Goal: Task Accomplishment & Management: Complete application form

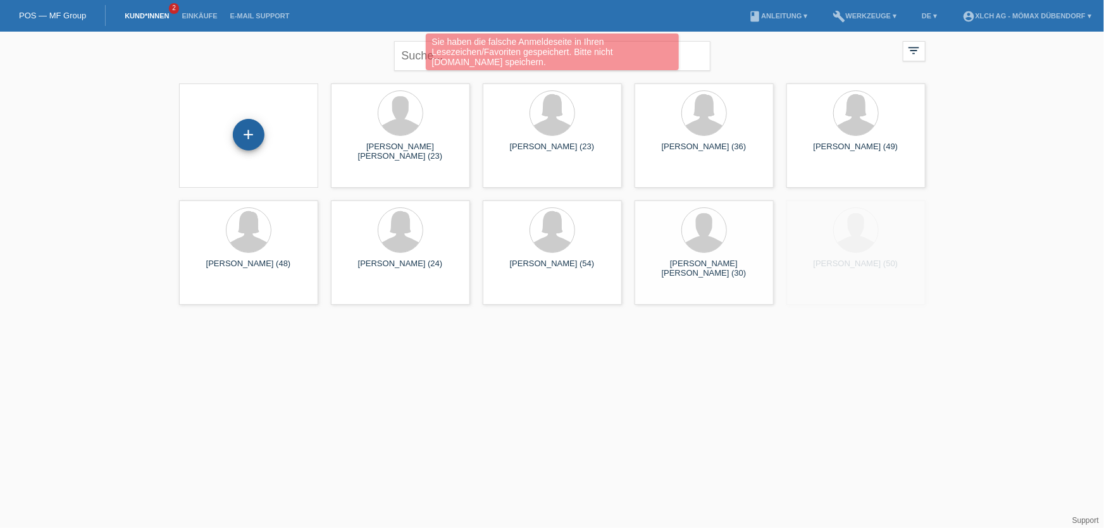
click at [241, 130] on div "+" at bounding box center [249, 135] width 32 height 32
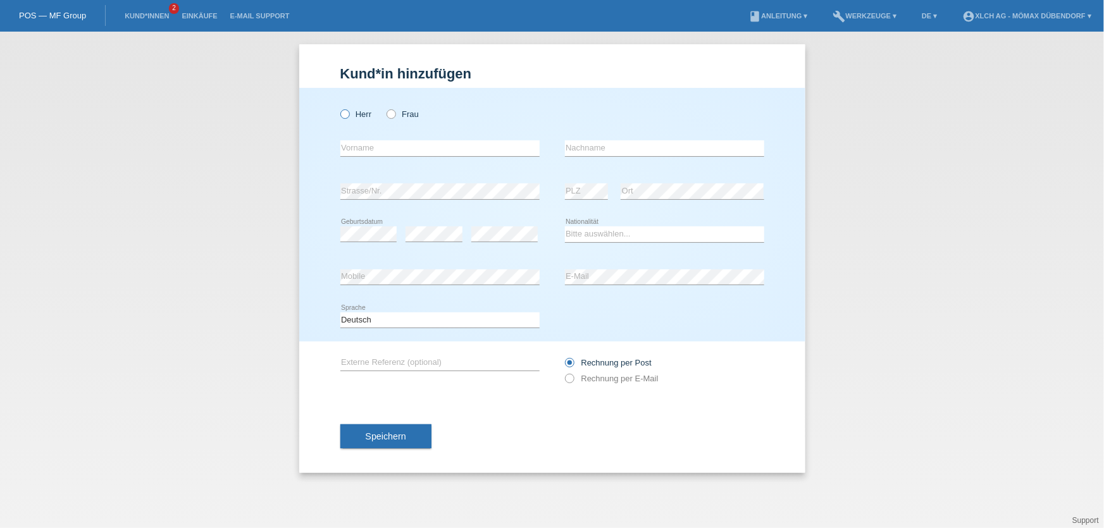
click at [338, 108] on icon at bounding box center [338, 108] width 0 height 0
click at [348, 118] on input "Herr" at bounding box center [344, 113] width 8 height 8
radio input "true"
click at [366, 149] on input "text" at bounding box center [439, 148] width 199 height 16
type input "FAOUZI"
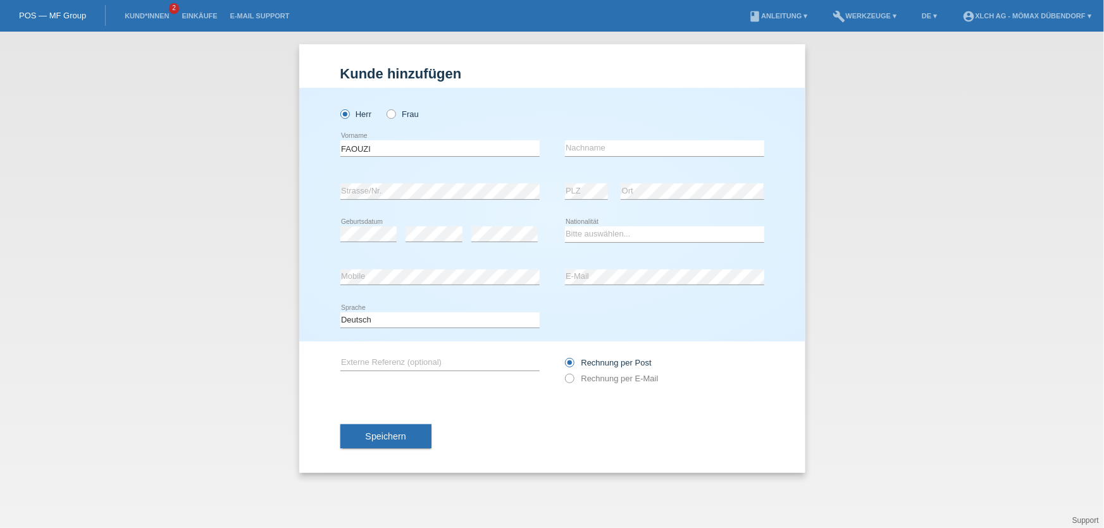
click at [593, 139] on div "error Nachname" at bounding box center [664, 148] width 199 height 43
click at [596, 144] on input "text" at bounding box center [664, 148] width 199 height 16
type input "GHRIBI"
click at [605, 240] on select "Bitte auswählen... Schweiz Deutschland Liechtenstein Österreich ------------ Af…" at bounding box center [664, 233] width 199 height 15
select select "CH"
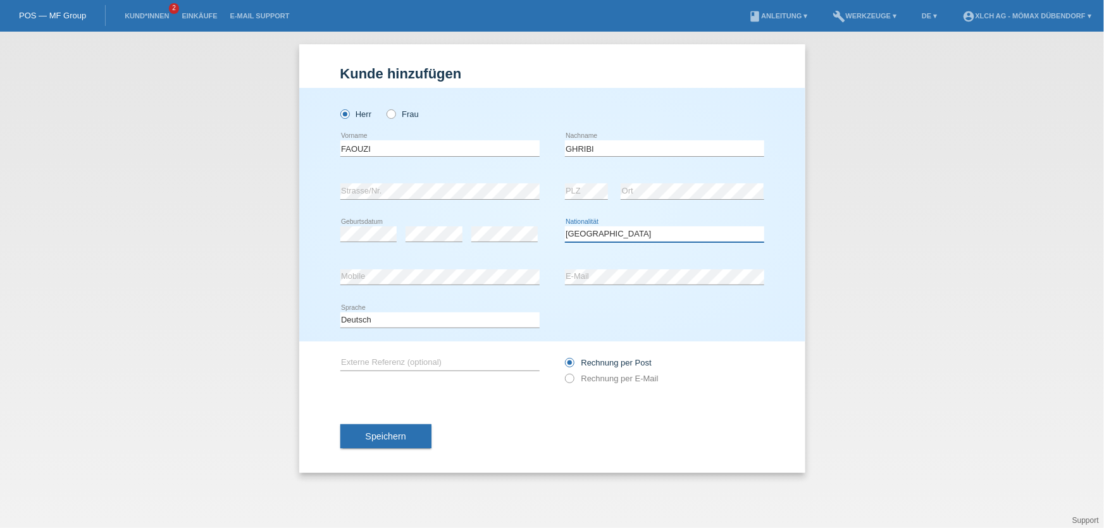
click at [565, 226] on select "Bitte auswählen... Schweiz Deutschland Liechtenstein Österreich ------------ Af…" at bounding box center [664, 233] width 199 height 15
drag, startPoint x: 436, startPoint y: 366, endPoint x: 448, endPoint y: 365, distance: 12.0
click at [436, 366] on input "text" at bounding box center [439, 363] width 199 height 16
click at [574, 380] on label "Rechnung per E-Mail" at bounding box center [612, 378] width 94 height 9
click at [573, 380] on input "Rechnung per E-Mail" at bounding box center [569, 382] width 8 height 16
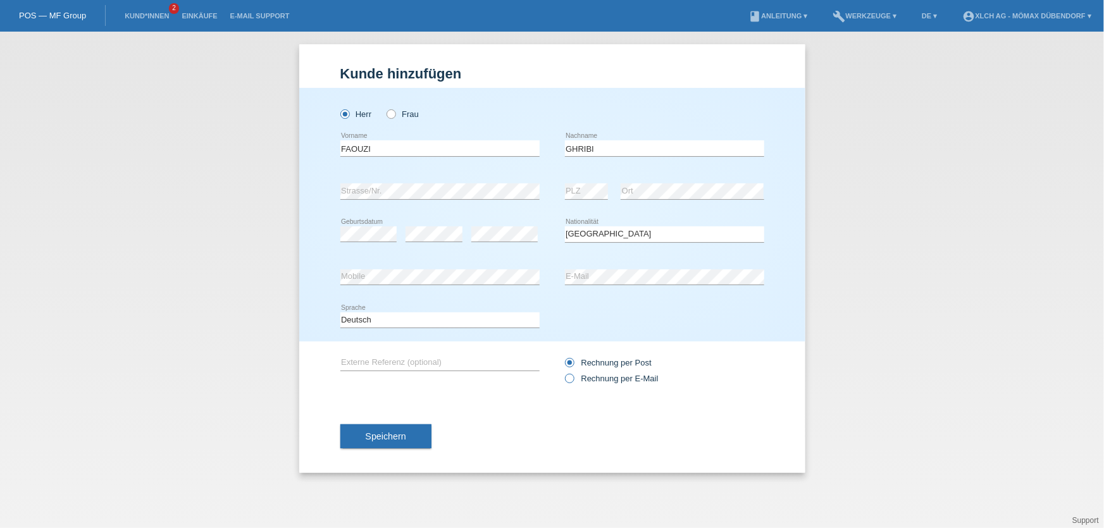
radio input "true"
click at [382, 436] on span "Speichern" at bounding box center [386, 436] width 40 height 10
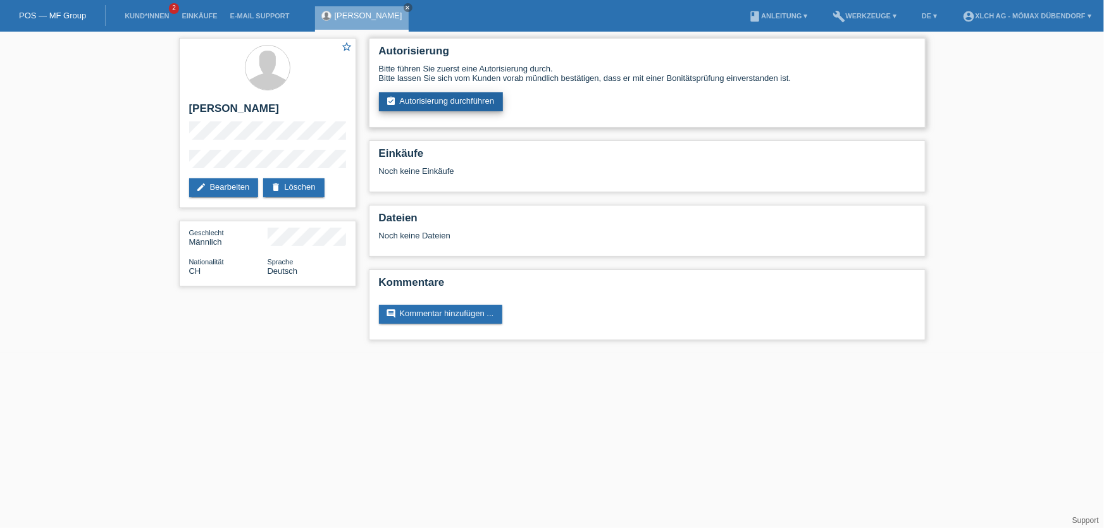
click at [462, 101] on link "assignment_turned_in Autorisierung durchführen" at bounding box center [441, 101] width 125 height 19
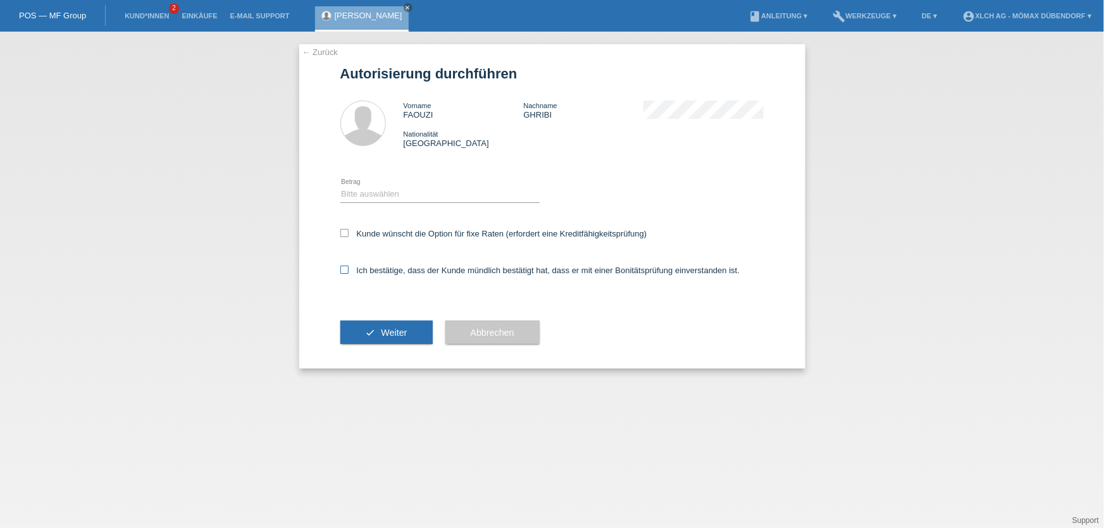
click at [345, 266] on icon at bounding box center [344, 270] width 8 height 8
click at [345, 266] on input "Ich bestätige, dass der Kunde mündlich bestätigt hat, dass er mit einer Bonität…" at bounding box center [344, 270] width 8 height 8
checkbox input "true"
click at [363, 199] on select "Bitte auswählen CHF 1.00 - CHF 499.00 CHF 500.00 - CHF 1'999.00 CHF 2'000.00 - …" at bounding box center [439, 194] width 199 height 15
select select "3"
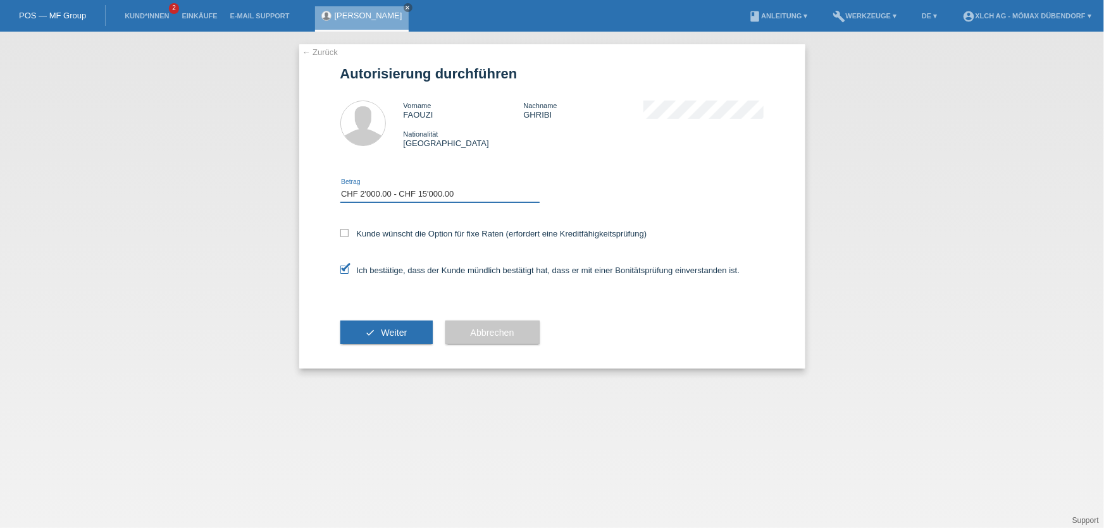
click at [340, 187] on select "Bitte auswählen CHF 1.00 - CHF 499.00 CHF 500.00 - CHF 1'999.00 CHF 2'000.00 - …" at bounding box center [439, 194] width 199 height 15
click at [401, 352] on div "check Weiter" at bounding box center [386, 332] width 92 height 73
click at [401, 344] on div "check Weiter" at bounding box center [386, 332] width 92 height 73
click at [406, 338] on button "check Weiter" at bounding box center [386, 333] width 92 height 24
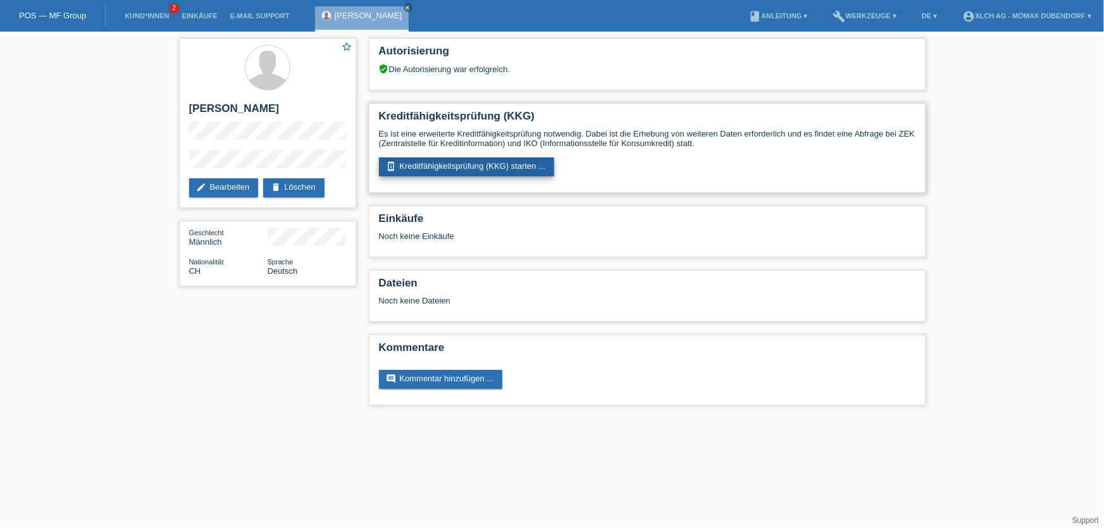
click at [471, 166] on link "perm_device_information Kreditfähigkeitsprüfung (KKG) starten ..." at bounding box center [467, 167] width 176 height 19
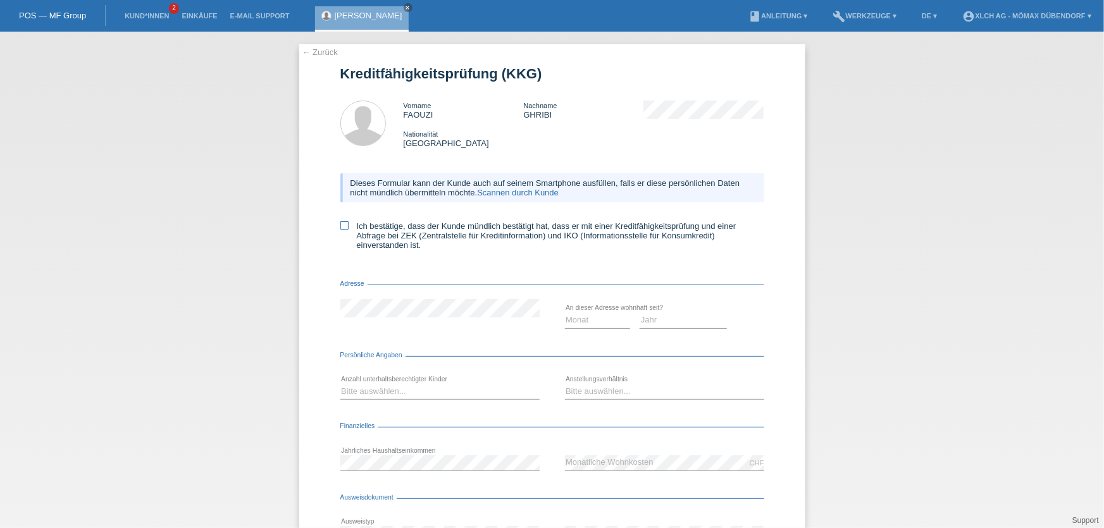
click at [342, 230] on label "Ich bestätige, dass der Kunde mündlich bestätigt hat, dass er mit einer Kreditf…" at bounding box center [552, 235] width 424 height 28
click at [342, 230] on input "Ich bestätige, dass der Kunde mündlich bestätigt hat, dass er mit einer Kreditf…" at bounding box center [344, 225] width 8 height 8
checkbox input "true"
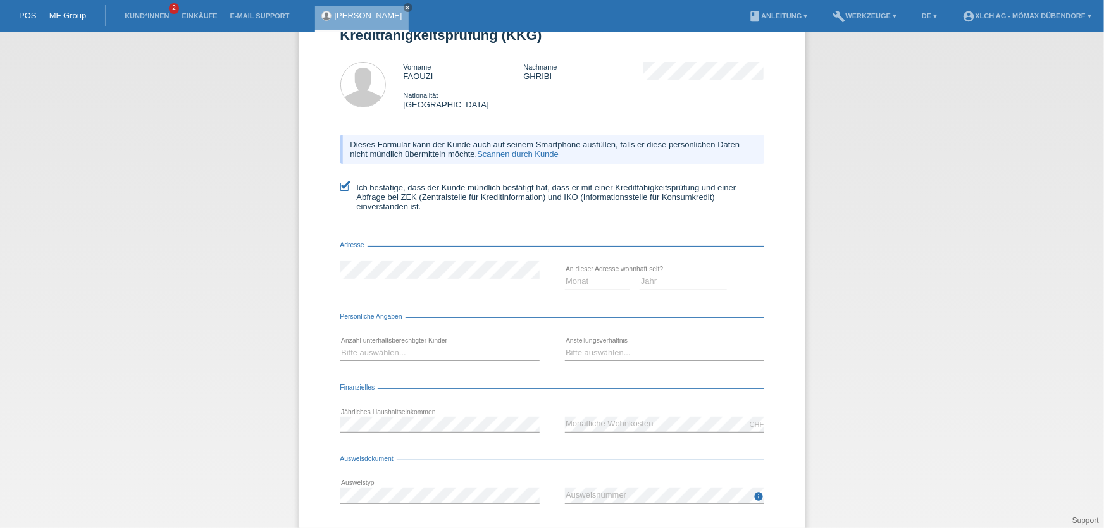
scroll to position [111, 0]
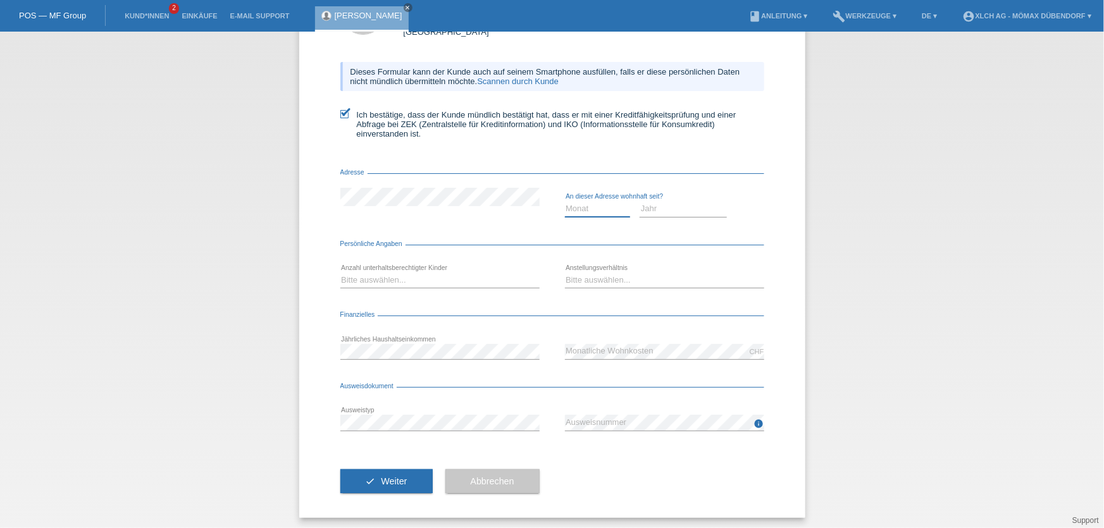
click at [590, 204] on select "Monat 01 02 03 04 05 06 07 08 09 10" at bounding box center [598, 208] width 66 height 15
select select "07"
click at [565, 201] on select "Monat 01 02 03 04 05 06 07 08 09 10" at bounding box center [598, 208] width 66 height 15
click at [657, 206] on select "Jahr 2025 2024 2023 2022 2021 2020 2019 2018 2017 2016 2015 2014 2013 2012 2011…" at bounding box center [683, 208] width 87 height 15
select select "2025"
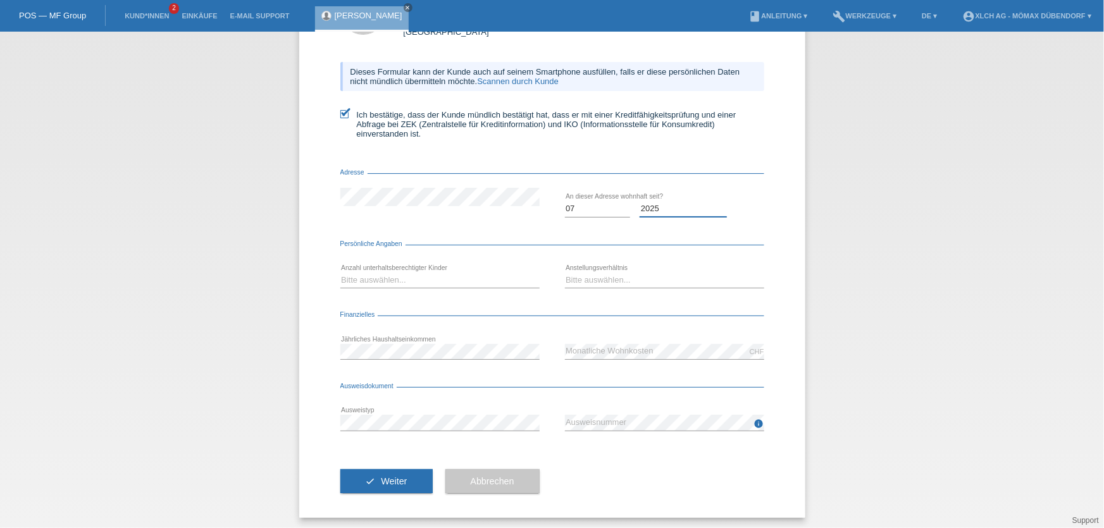
click at [640, 201] on select "Jahr 2025 2024 2023 2022 2021 2020 2019 2018 2017 2016 2015 2014 2013 2012 2011…" at bounding box center [683, 208] width 87 height 15
click at [362, 278] on select "Bitte auswählen... 0 1 2 3 4 5 6 7 8 9" at bounding box center [439, 280] width 199 height 15
select select "0"
click at [340, 273] on select "Bitte auswählen... 0 1 2 3 4 5 6 7 8 9" at bounding box center [439, 280] width 199 height 15
click at [603, 280] on select "Bitte auswählen... Unbefristet Befristet Lehrling/Student Pensioniert Nicht arb…" at bounding box center [664, 280] width 199 height 15
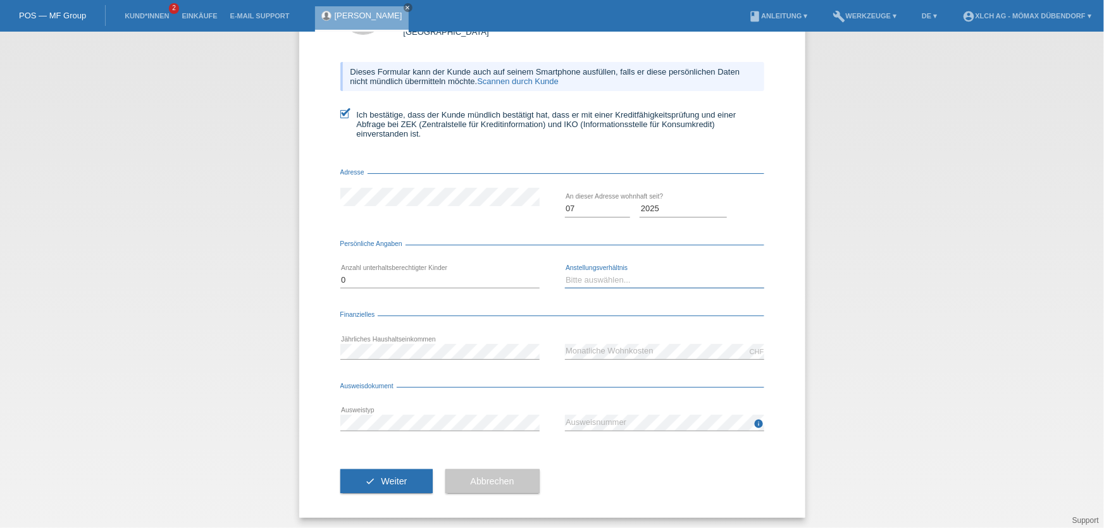
select select "UNLIMITED"
click at [565, 273] on select "Bitte auswählen... Unbefristet Befristet Lehrling/Student Pensioniert Nicht arb…" at bounding box center [664, 280] width 199 height 15
click at [756, 423] on icon "info" at bounding box center [759, 424] width 10 height 10
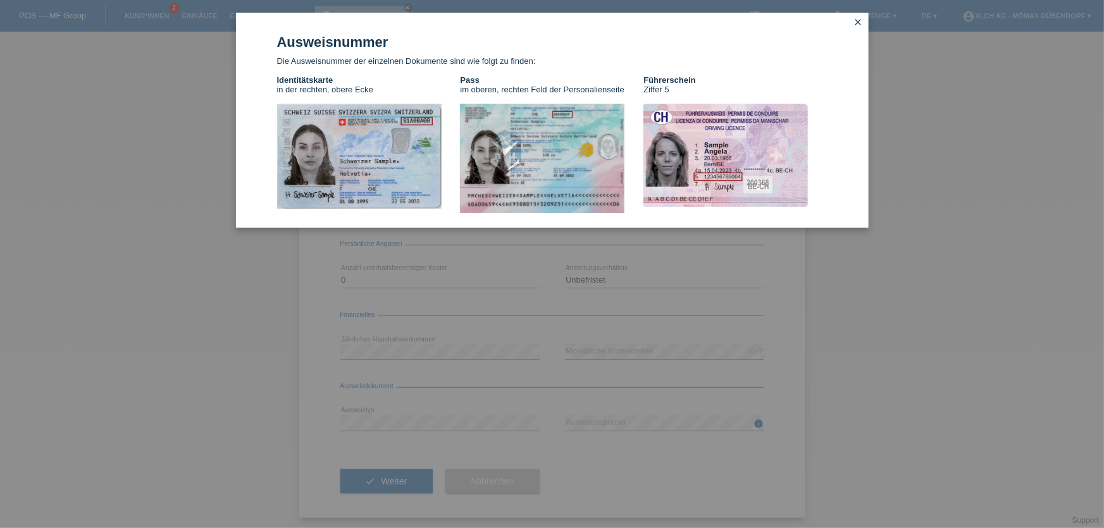
click at [671, 354] on div "Ausweisnummer Die Ausweisnummer der einzelnen Dokumente sind wie folgt zu finde…" at bounding box center [552, 264] width 1104 height 528
click at [623, 414] on div "Ausweisnummer Die Ausweisnummer der einzelnen Dokumente sind wie folgt zu finde…" at bounding box center [552, 264] width 1104 height 528
click at [860, 19] on icon "close" at bounding box center [858, 22] width 10 height 10
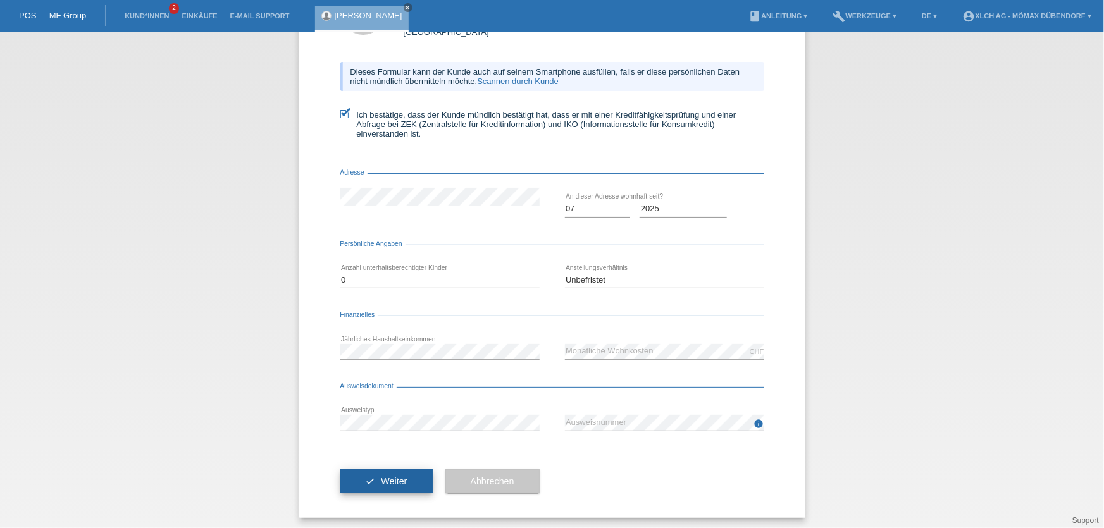
click at [383, 483] on span "Weiter" at bounding box center [394, 481] width 26 height 10
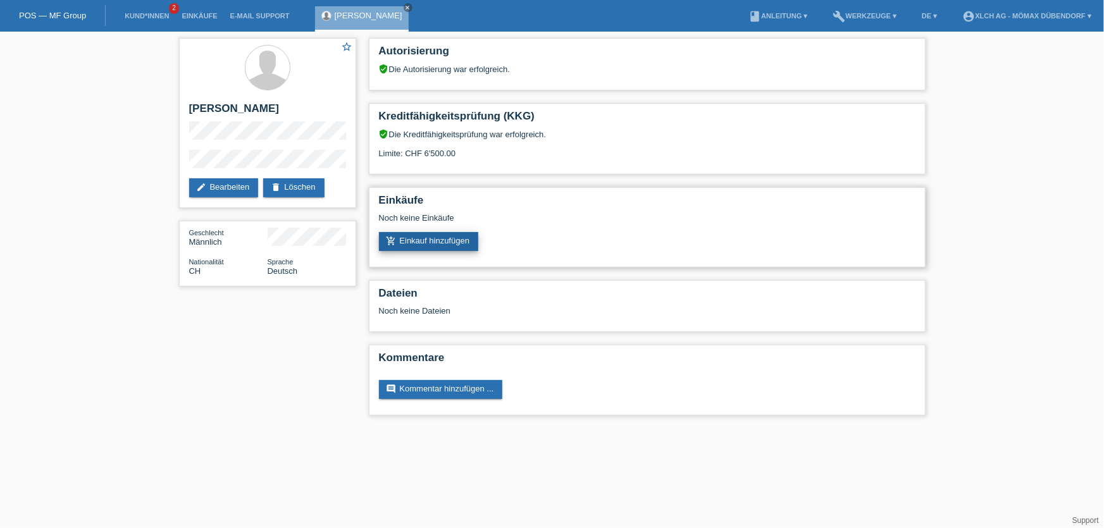
click at [416, 240] on link "add_shopping_cart Einkauf hinzufügen" at bounding box center [429, 241] width 100 height 19
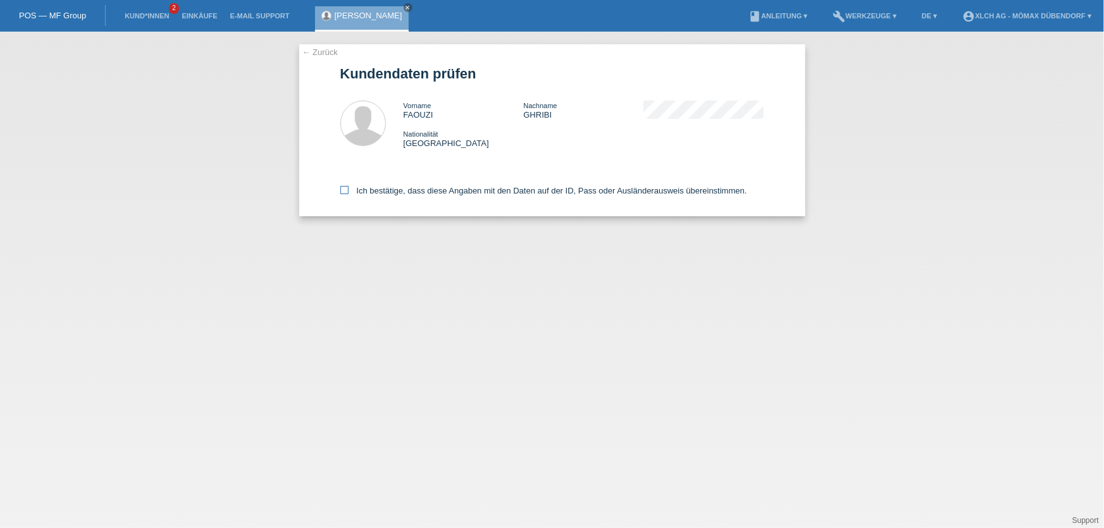
click at [339, 188] on div "← Zurück Kundendaten prüfen Vorname FAOUZI Nachname GHRIBI Nationalität Schweiz" at bounding box center [552, 130] width 506 height 172
click at [347, 192] on icon at bounding box center [344, 190] width 8 height 8
click at [347, 192] on input "Ich bestätige, dass diese Angaben mit den Daten auf der ID, Pass oder Ausländer…" at bounding box center [344, 190] width 8 height 8
checkbox input "true"
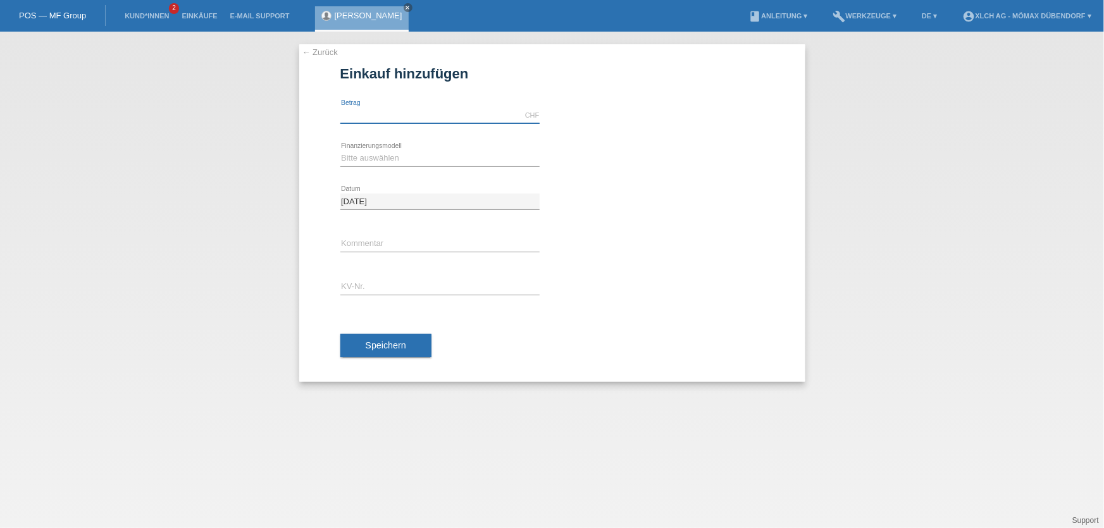
click at [407, 114] on input "text" at bounding box center [439, 116] width 199 height 16
type input "1358.25"
click at [411, 156] on select "Bitte auswählen Kauf auf Rechnung mit Teilzahlungsoption Fixe Raten - Zinsübern…" at bounding box center [439, 158] width 199 height 15
click at [340, 151] on select "Bitte auswählen Kauf auf Rechnung mit Teilzahlungsoption Fixe Raten - Zinsübern…" at bounding box center [439, 158] width 199 height 15
click at [519, 158] on select "Bitte auswählen Kauf auf Rechnung mit Teilzahlungsoption Fixe Raten - Zinsübern…" at bounding box center [439, 158] width 199 height 15
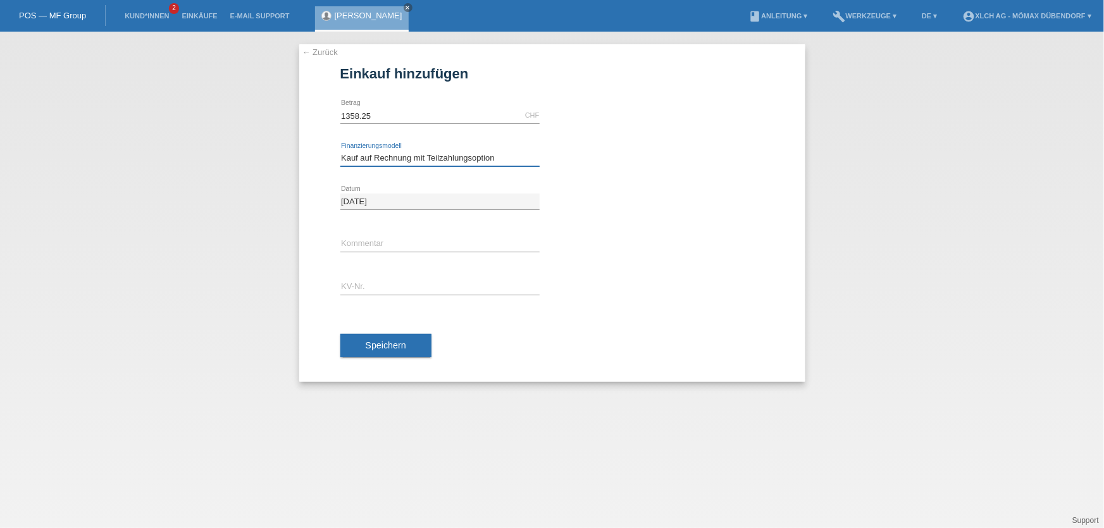
select select "113"
click at [340, 151] on select "Bitte auswählen Kauf auf Rechnung mit Teilzahlungsoption Fixe Raten - Zinsübern…" at bounding box center [439, 158] width 199 height 15
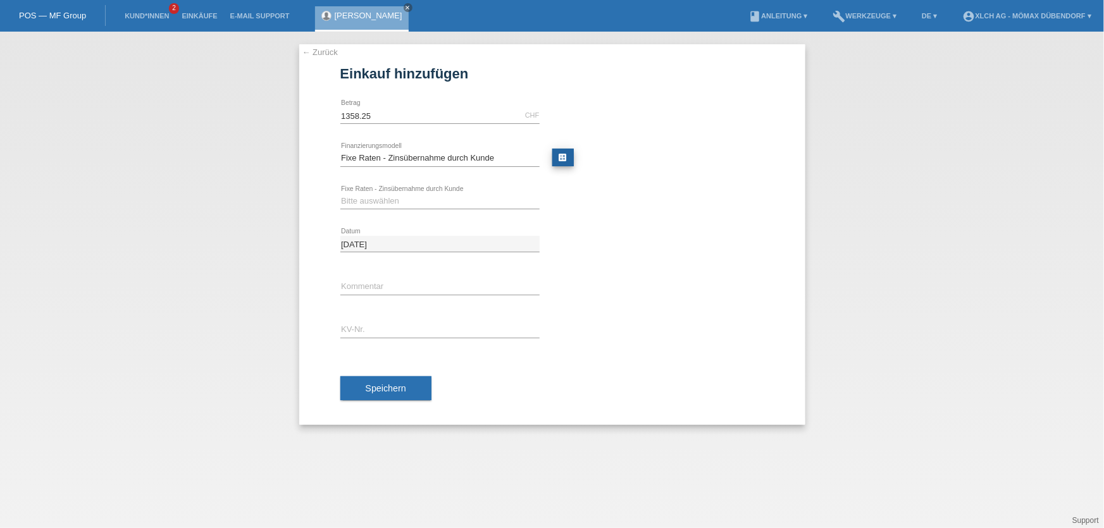
click at [566, 158] on link "calculate" at bounding box center [563, 158] width 22 height 18
type input "1358.25"
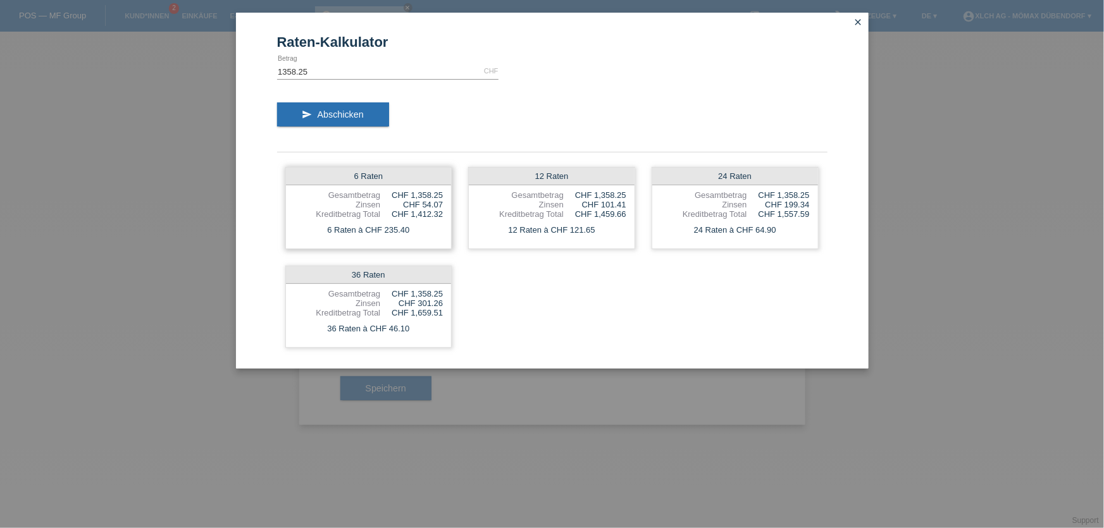
click at [360, 211] on div "Kreditbetrag Total" at bounding box center [337, 213] width 87 height 9
click at [443, 459] on div "Raten-Kalkulator 1358.25 CHF error [GEOGRAPHIC_DATA] send Abschicken 6 Raten Ge…" at bounding box center [552, 264] width 1104 height 528
click at [384, 222] on div "6 Raten à CHF 235.40" at bounding box center [369, 230] width 166 height 16
click at [864, 24] on link "close" at bounding box center [858, 23] width 16 height 15
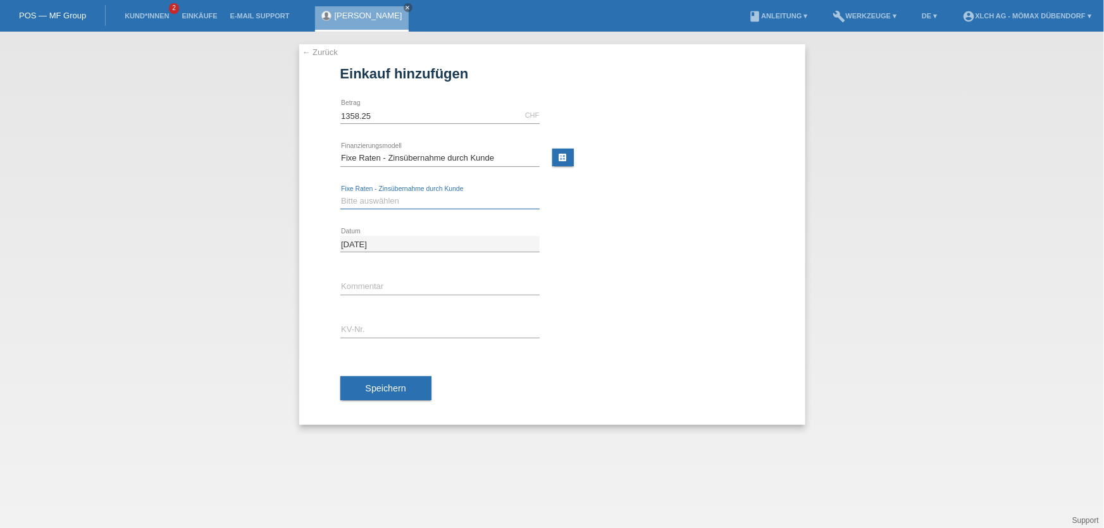
click at [428, 195] on select "Bitte auswählen 6 Raten 12 Raten 24 Raten 36 Raten" at bounding box center [439, 201] width 199 height 15
select select "324"
click at [340, 194] on select "Bitte auswählen 6 Raten 12 Raten 24 Raten 36 Raten" at bounding box center [439, 201] width 199 height 15
click at [379, 330] on input "text" at bounding box center [439, 330] width 199 height 16
click at [381, 330] on input "text" at bounding box center [439, 330] width 199 height 16
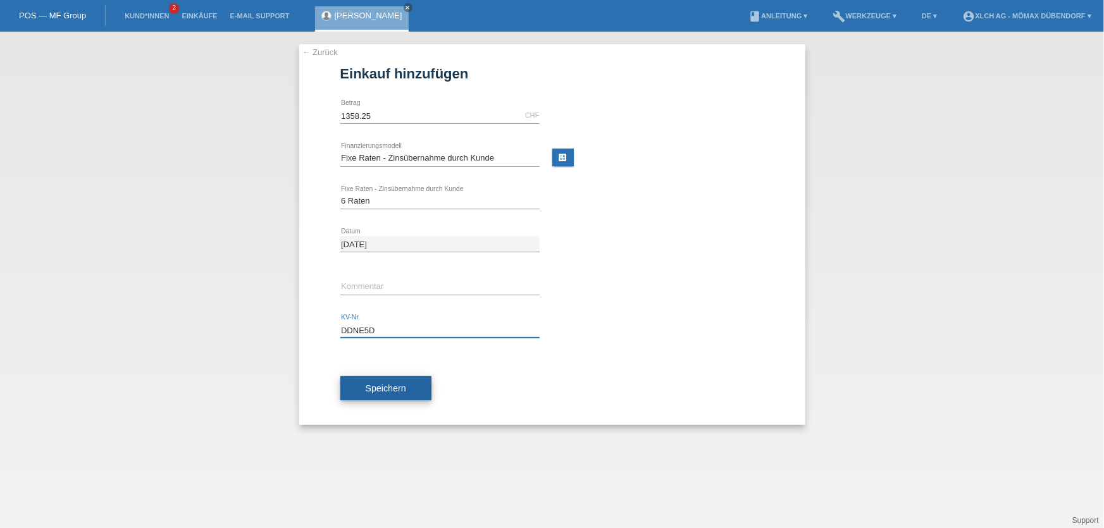
type input "DDNE5D"
click at [392, 389] on span "Speichern" at bounding box center [386, 388] width 40 height 10
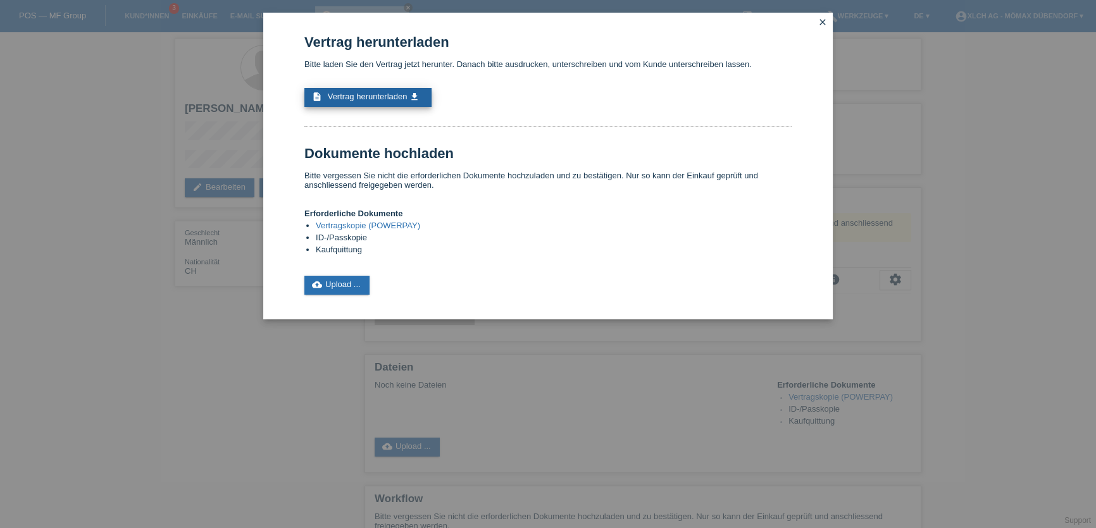
click at [357, 98] on span "Vertrag herunterladen" at bounding box center [368, 96] width 80 height 9
click at [821, 25] on icon "close" at bounding box center [822, 22] width 10 height 10
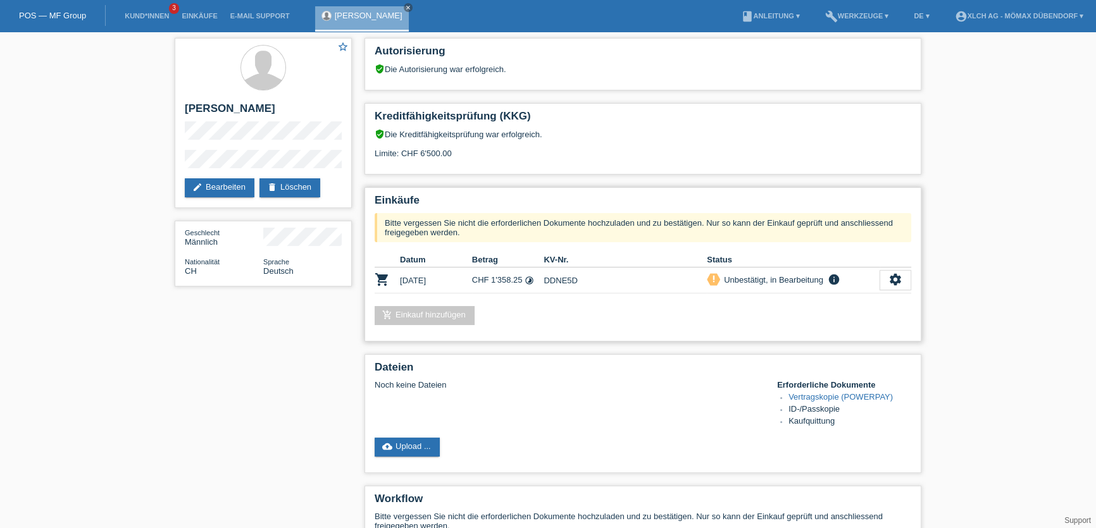
click at [428, 317] on link "add_shopping_cart Einkauf hinzufügen" at bounding box center [425, 315] width 100 height 19
click at [886, 278] on div "settings" at bounding box center [895, 280] width 32 height 20
click at [650, 309] on div "add_shopping_cart Einkauf hinzufügen" at bounding box center [643, 315] width 536 height 19
click at [437, 308] on link "add_shopping_cart Einkauf hinzufügen" at bounding box center [425, 315] width 100 height 19
click at [890, 278] on icon "settings" at bounding box center [895, 280] width 14 height 14
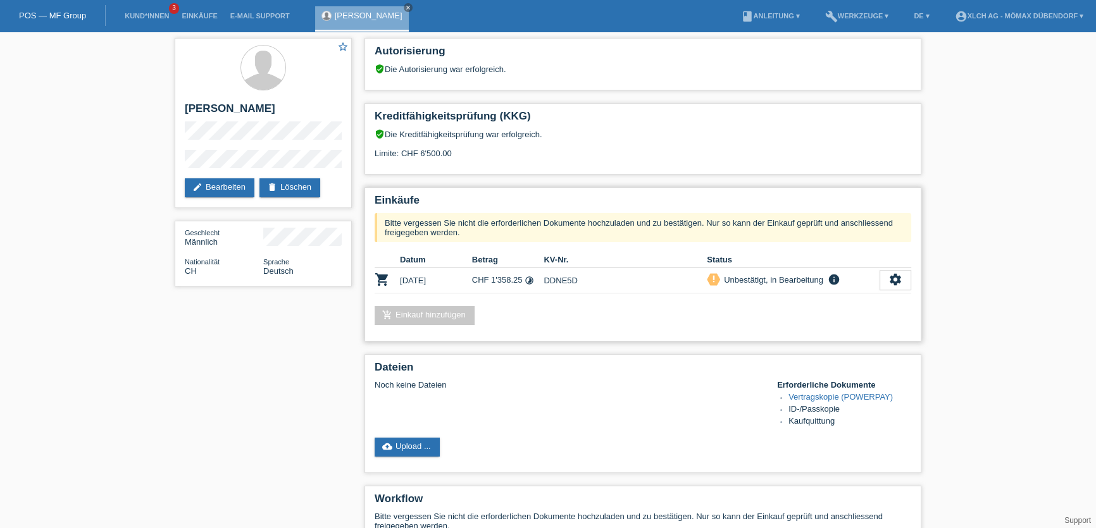
click at [736, 276] on div "Unbestätigt, in Bearbeitung" at bounding box center [771, 279] width 103 height 13
click at [834, 279] on icon "info" at bounding box center [833, 279] width 15 height 13
click at [833, 278] on icon "info" at bounding box center [833, 279] width 15 height 13
click at [528, 279] on icon "timelapse" at bounding box center [528, 280] width 9 height 9
click at [895, 278] on icon "settings" at bounding box center [895, 280] width 14 height 14
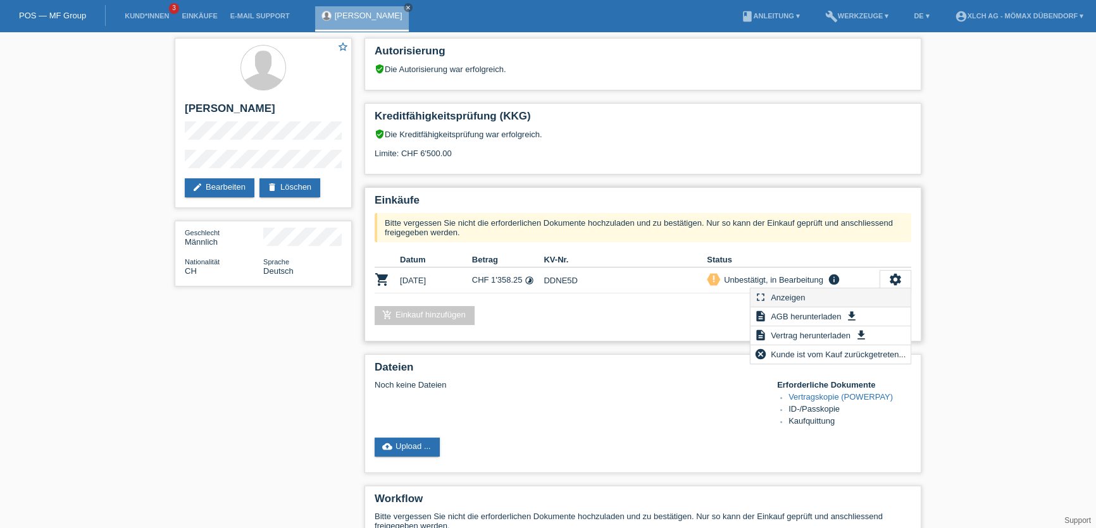
click at [791, 294] on span "Anzeigen" at bounding box center [788, 297] width 38 height 15
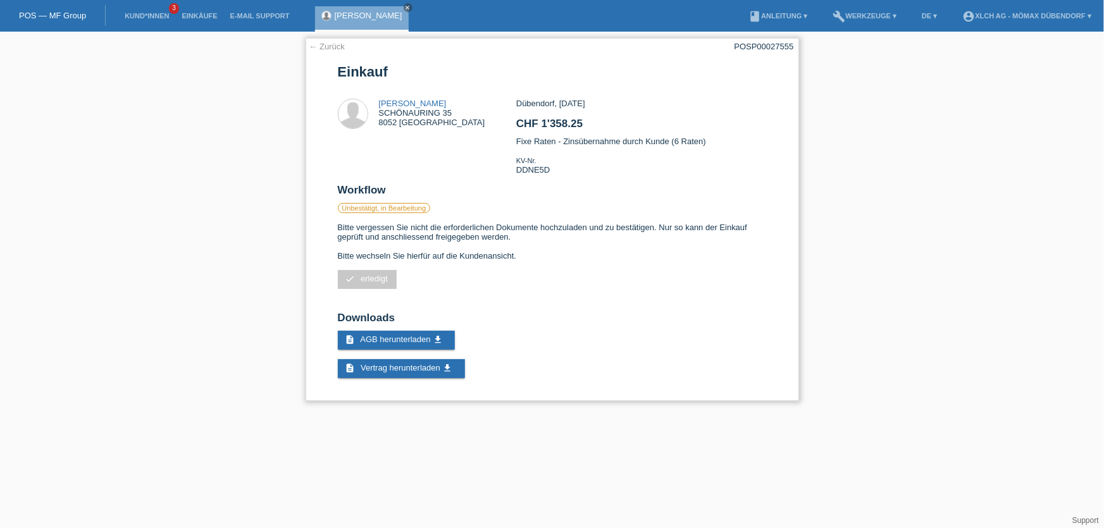
click at [328, 47] on link "← Zurück" at bounding box center [326, 46] width 35 height 9
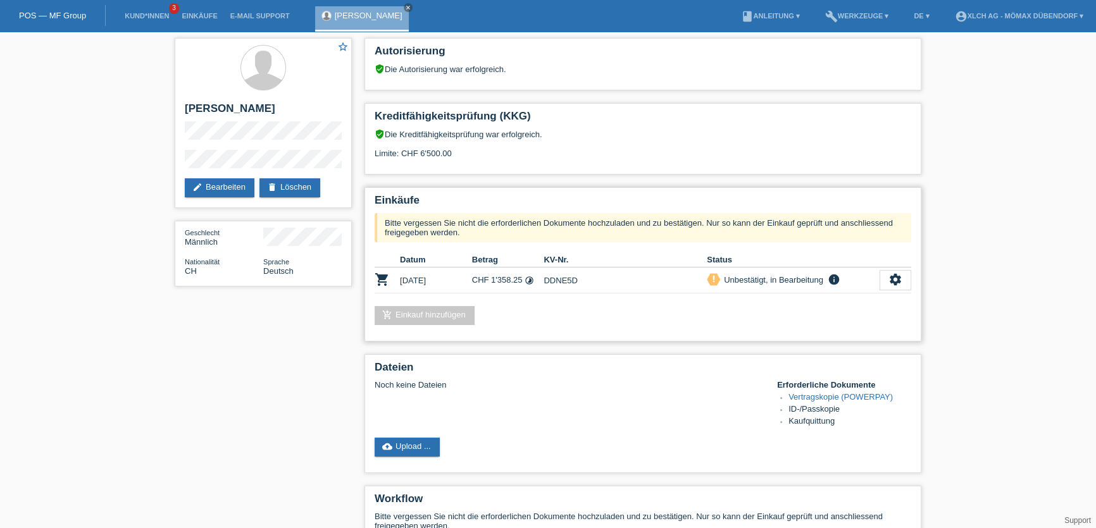
click at [406, 316] on link "add_shopping_cart Einkauf hinzufügen" at bounding box center [425, 315] width 100 height 19
click at [157, 18] on link "Kund*innen" at bounding box center [146, 16] width 57 height 8
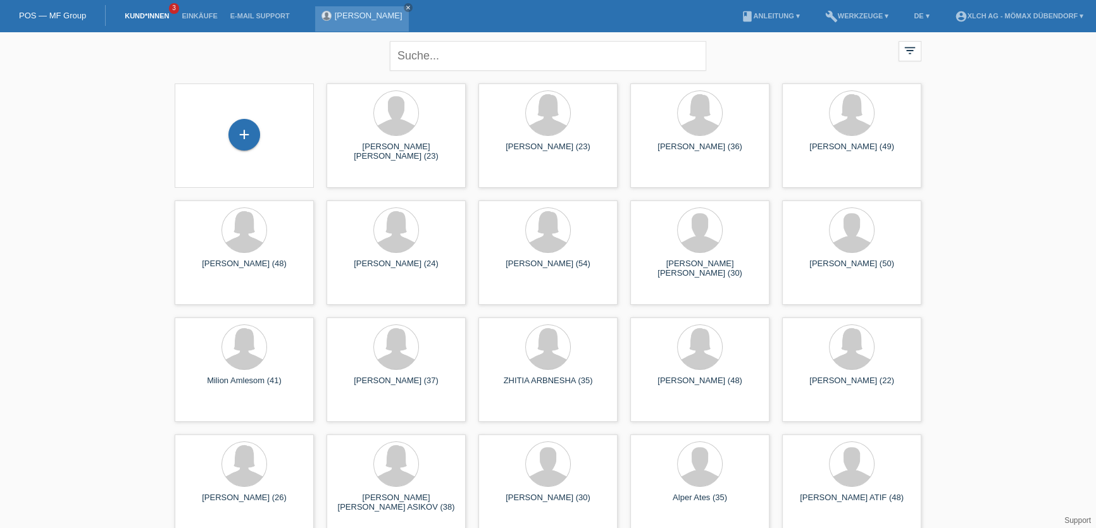
click at [372, 16] on link "[PERSON_NAME]" at bounding box center [369, 15] width 68 height 9
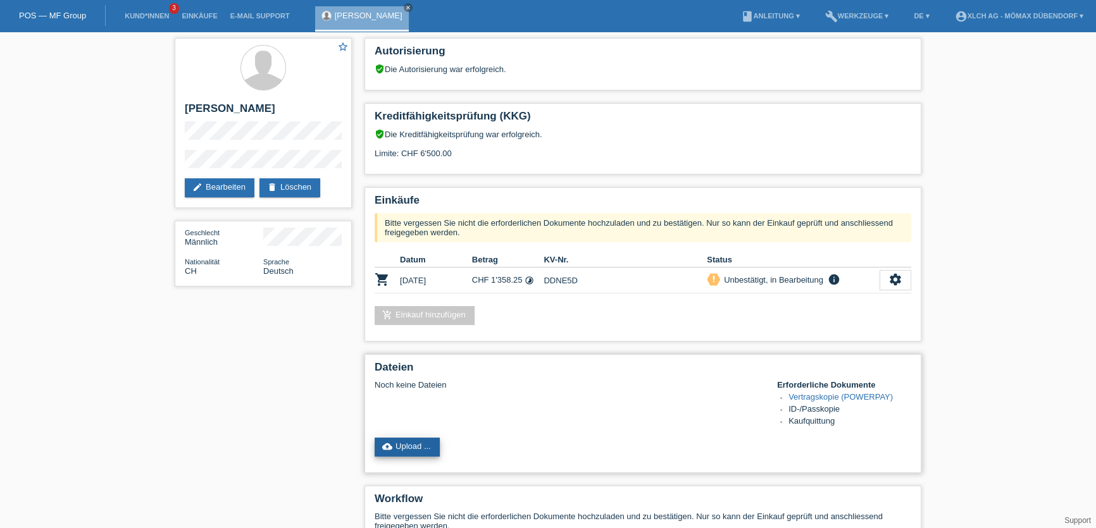
click at [421, 441] on link "cloud_upload Upload ..." at bounding box center [407, 447] width 65 height 19
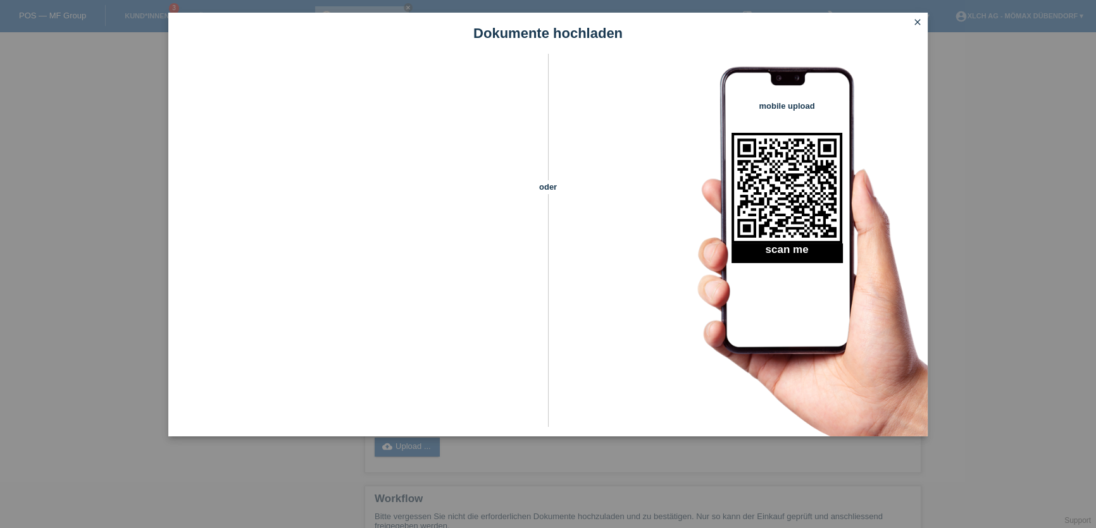
click at [915, 24] on icon "close" at bounding box center [917, 22] width 10 height 10
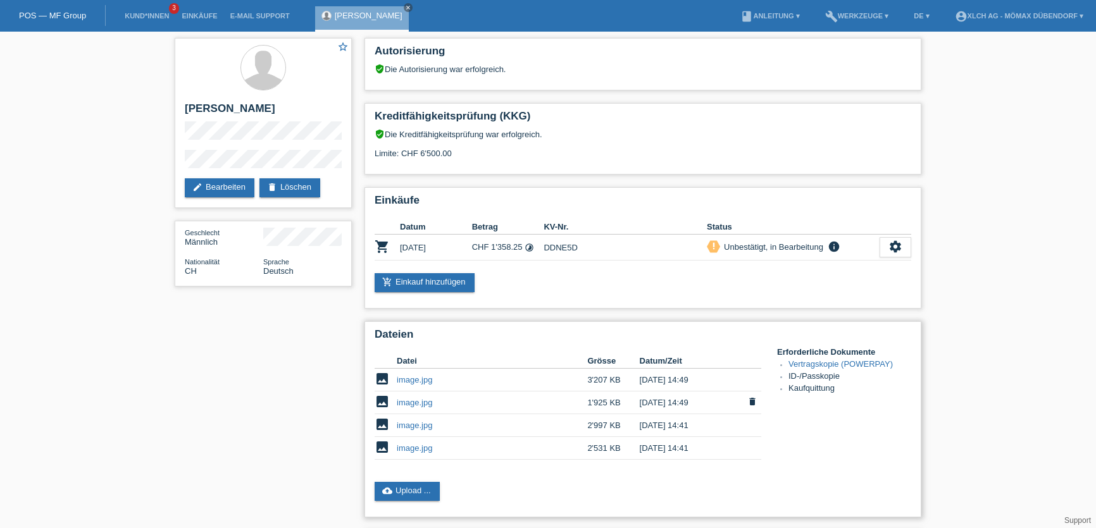
scroll to position [115, 0]
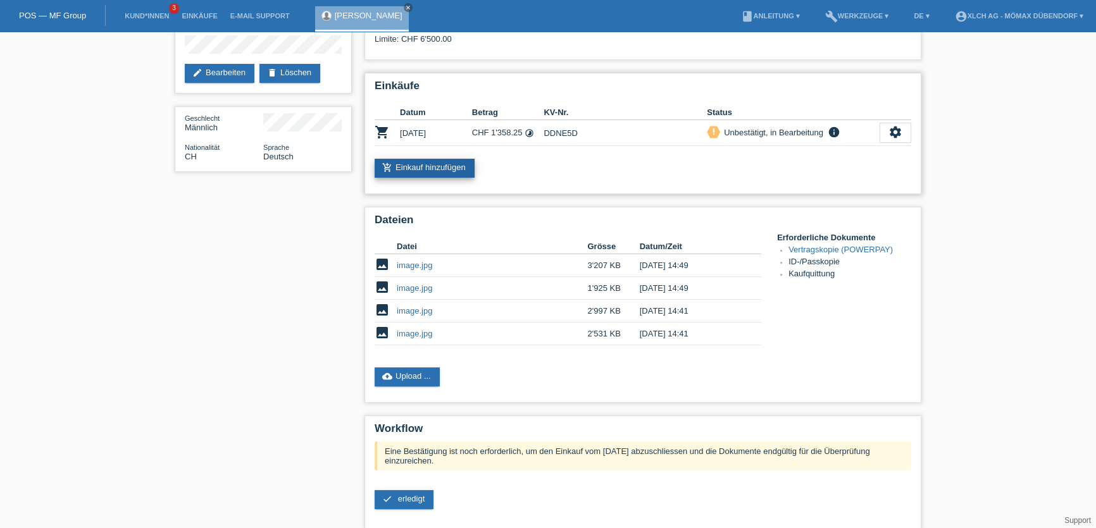
click at [444, 170] on link "add_shopping_cart Einkauf hinzufügen" at bounding box center [425, 168] width 100 height 19
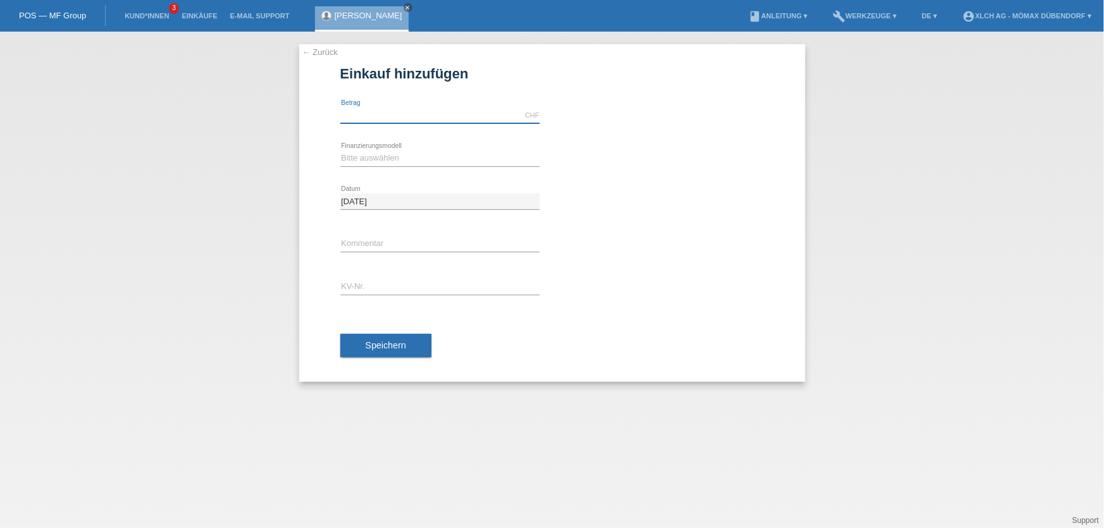
click at [380, 114] on input "text" at bounding box center [439, 116] width 199 height 16
click at [405, 102] on div "CHF error [GEOGRAPHIC_DATA]" at bounding box center [439, 115] width 199 height 43
click at [392, 113] on input "text" at bounding box center [439, 116] width 199 height 16
type input "1623.25"
click at [398, 158] on select "Bitte auswählen Kauf auf Rechnung mit Teilzahlungsoption Fixe Raten - Zinsübern…" at bounding box center [439, 158] width 199 height 15
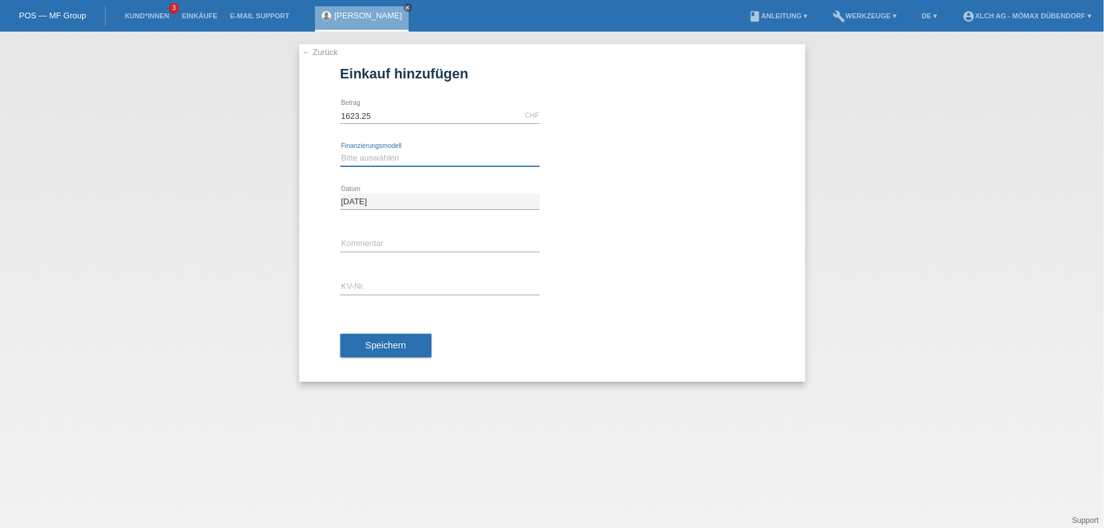
select select "113"
click at [340, 151] on select "Bitte auswählen Kauf auf Rechnung mit Teilzahlungsoption Fixe Raten - Zinsübern…" at bounding box center [439, 158] width 199 height 15
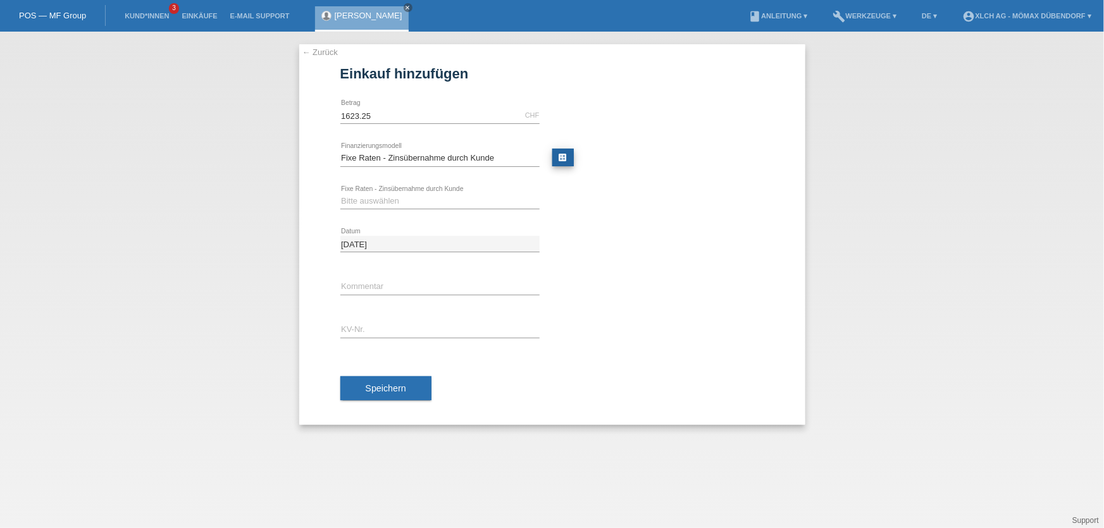
click at [559, 156] on link "calculate" at bounding box center [563, 158] width 22 height 18
type input "1623.25"
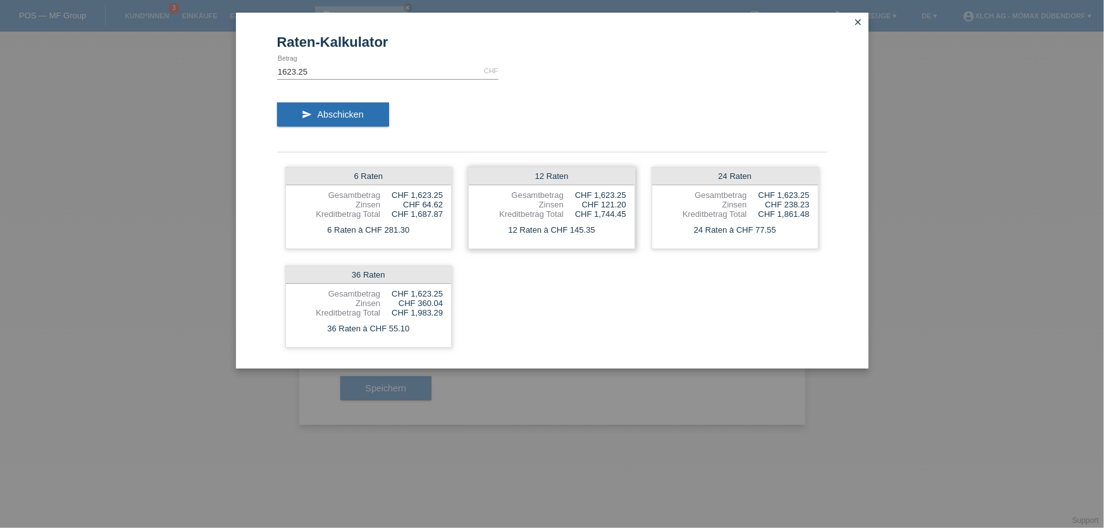
click at [538, 225] on div "12 Raten à CHF 145.35" at bounding box center [552, 230] width 166 height 16
click at [523, 463] on div "Raten-Kalkulator 1623.25 CHF error Betrag send Abschicken 6 Raten Gesamtbetrag …" at bounding box center [552, 264] width 1104 height 528
click at [852, 20] on link "close" at bounding box center [858, 23] width 16 height 15
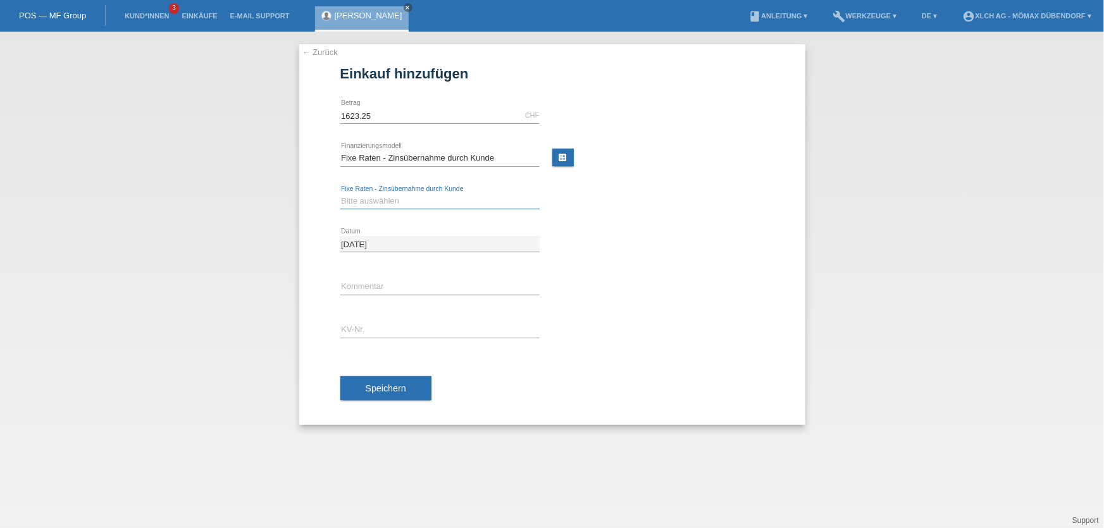
click at [432, 199] on select "Bitte auswählen 6 Raten 12 Raten 24 Raten 36 Raten" at bounding box center [439, 201] width 199 height 15
select select "325"
click at [340, 194] on select "Bitte auswählen 6 Raten 12 Raten 24 Raten 36 Raten" at bounding box center [439, 201] width 199 height 15
click at [528, 249] on input "[DATE]" at bounding box center [439, 244] width 199 height 16
click at [497, 285] on input "text" at bounding box center [439, 287] width 199 height 16
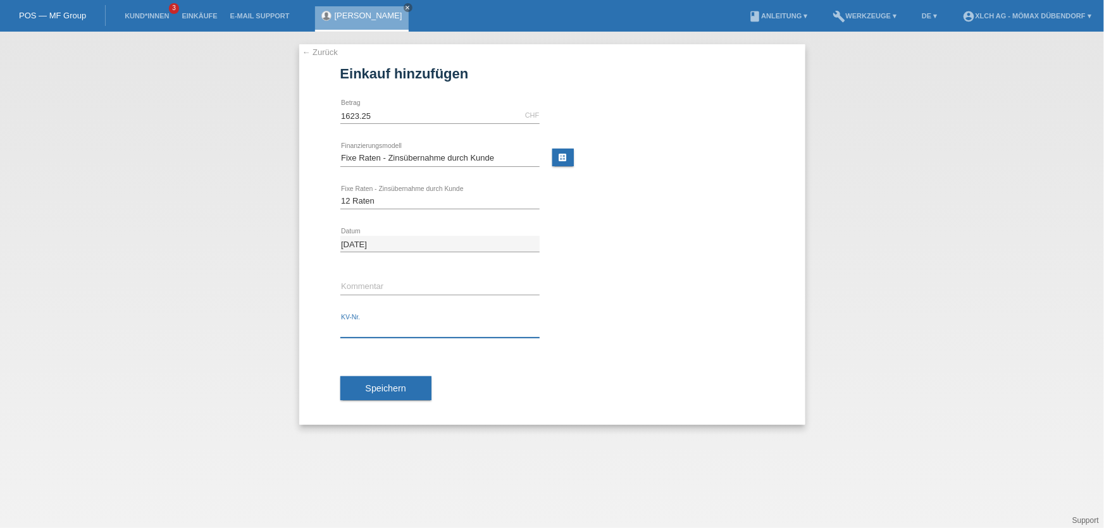
click at [357, 336] on input "text" at bounding box center [439, 330] width 199 height 16
type input "DDNE5C"
click at [382, 388] on span "Speichern" at bounding box center [386, 388] width 40 height 10
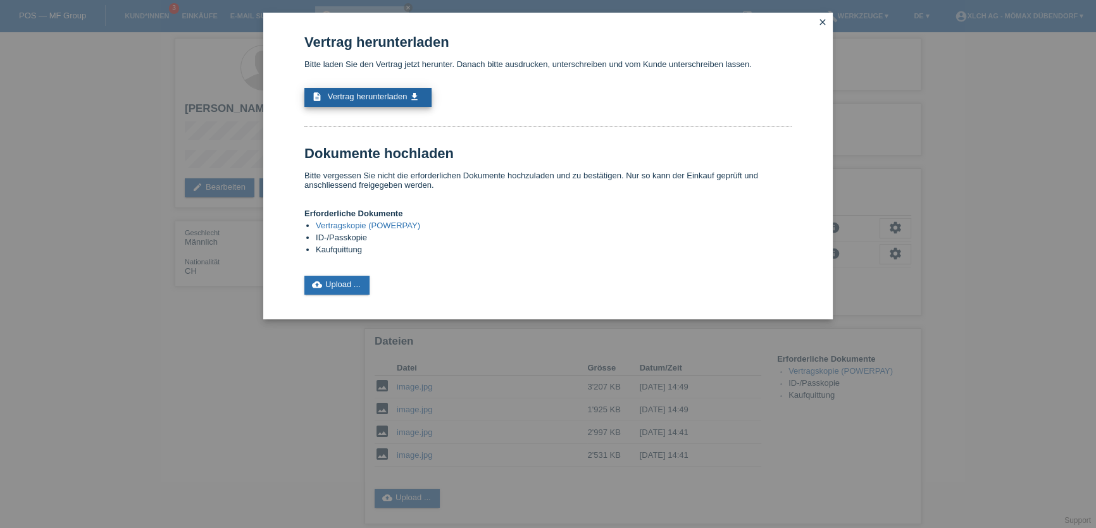
click at [395, 92] on span "Vertrag herunterladen" at bounding box center [368, 96] width 80 height 9
click at [344, 282] on link "cloud_upload Upload ..." at bounding box center [336, 285] width 65 height 19
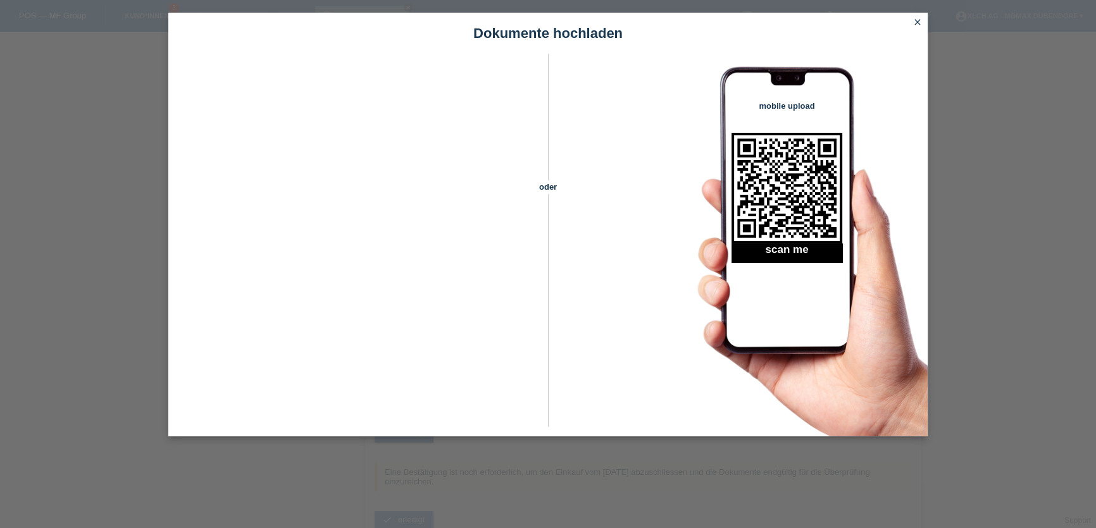
scroll to position [297, 0]
click at [919, 20] on icon "close" at bounding box center [917, 22] width 10 height 10
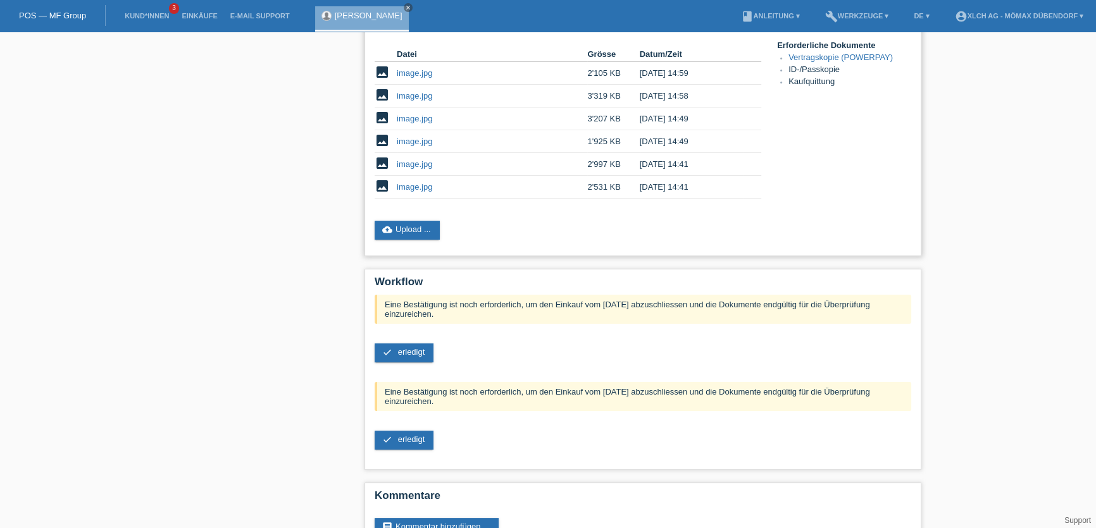
scroll to position [342, 0]
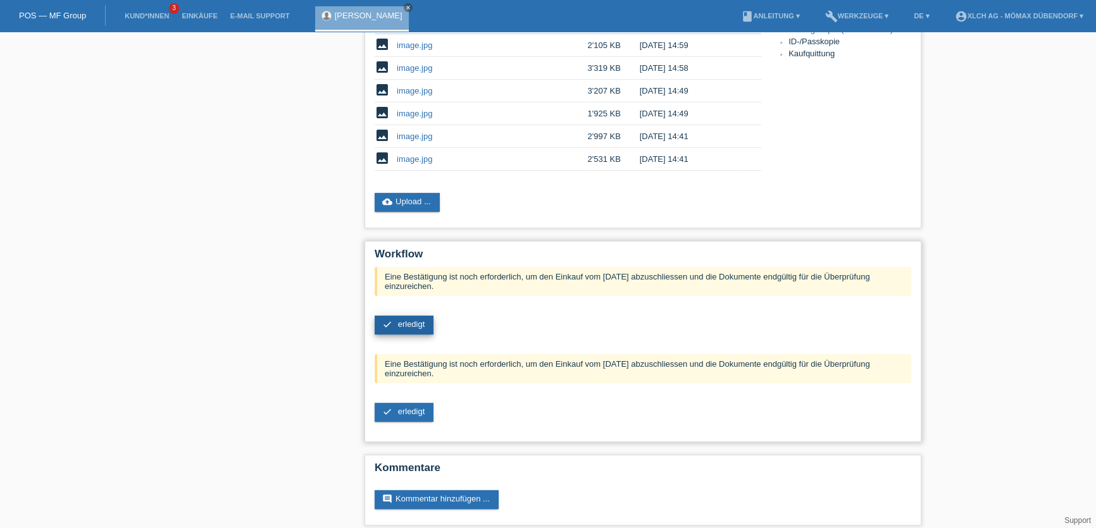
click at [411, 319] on span "erledigt" at bounding box center [411, 323] width 27 height 9
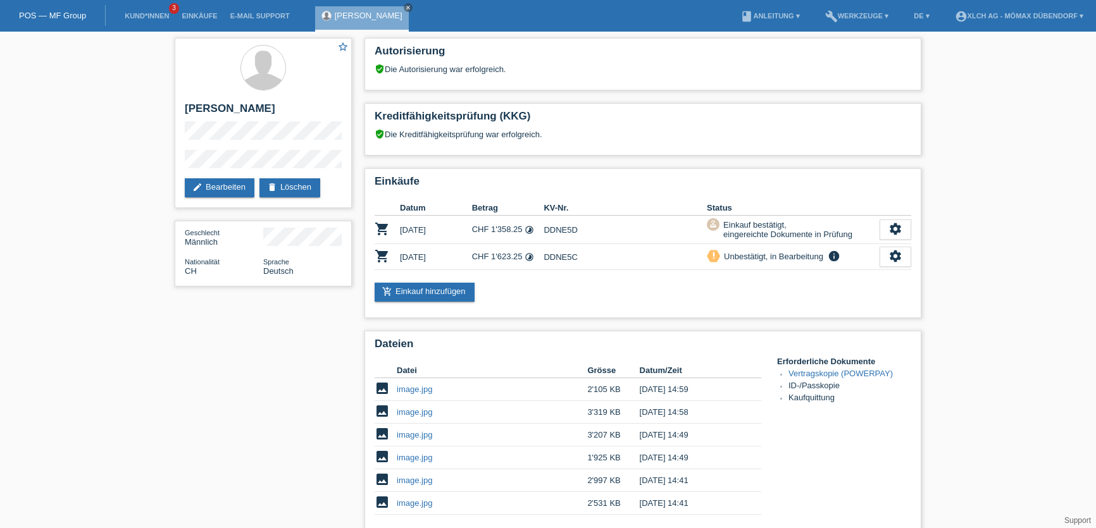
scroll to position [258, 0]
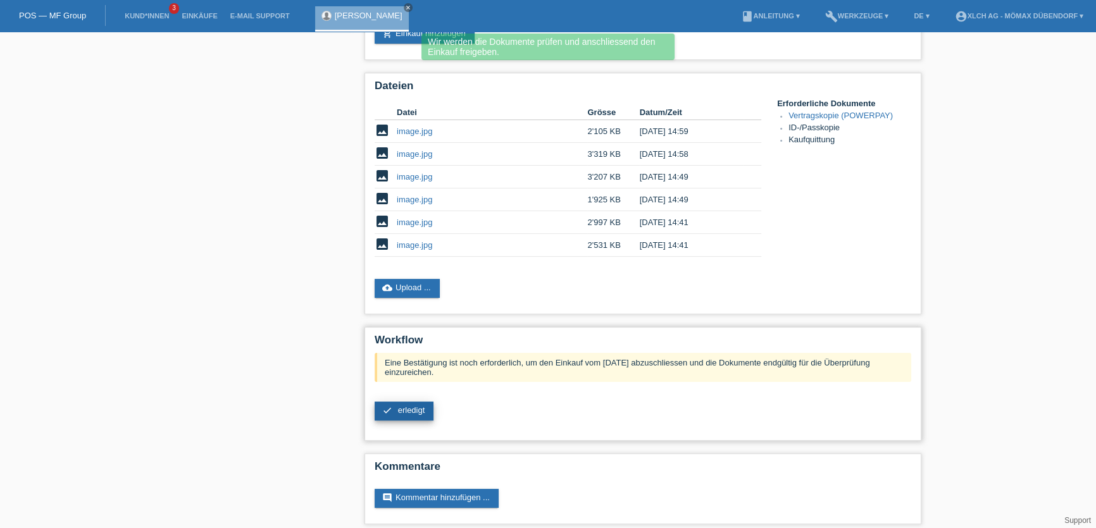
drag, startPoint x: 0, startPoint y: 0, endPoint x: 409, endPoint y: 405, distance: 575.3
click at [409, 406] on span "erledigt" at bounding box center [411, 410] width 27 height 9
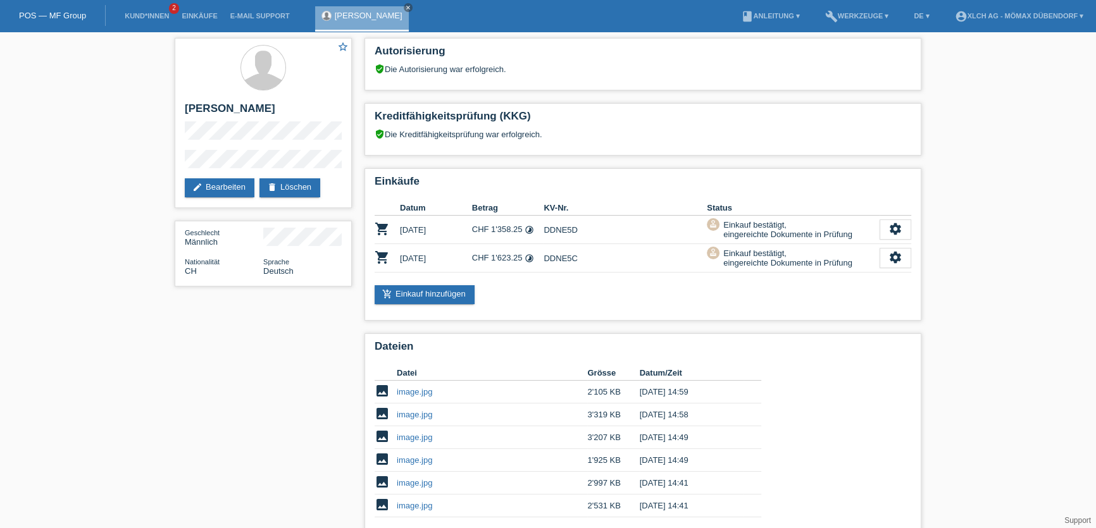
click at [971, 181] on div "star_border [PERSON_NAME] edit Bearbeiten delete Löschen Geschlecht Männlich Na…" at bounding box center [548, 355] width 1096 height 647
click at [147, 18] on link "Kund*innen" at bounding box center [146, 16] width 57 height 8
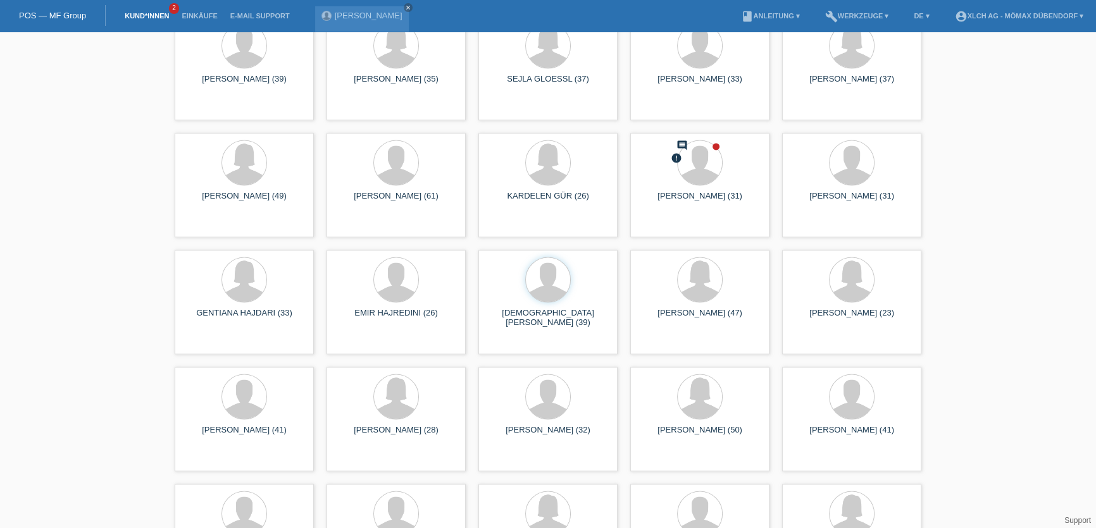
scroll to position [2531, 0]
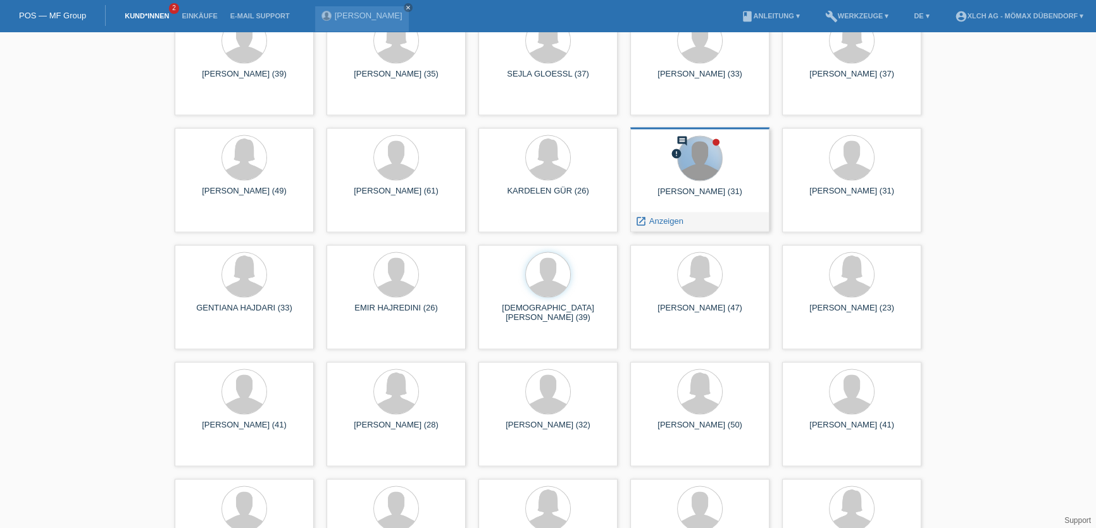
click at [706, 161] on div at bounding box center [700, 158] width 44 height 44
click at [713, 139] on div at bounding box center [715, 142] width 7 height 7
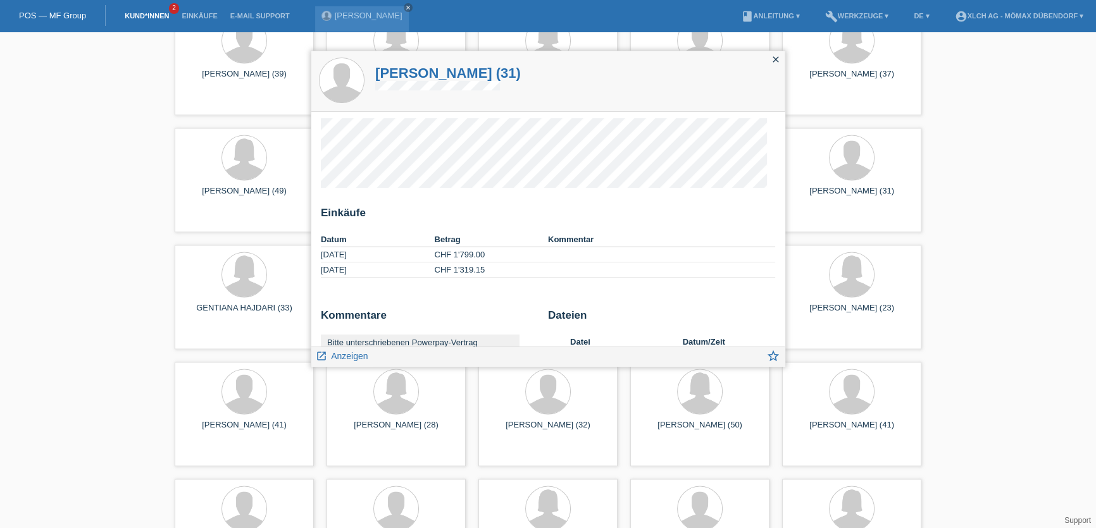
scroll to position [108, 0]
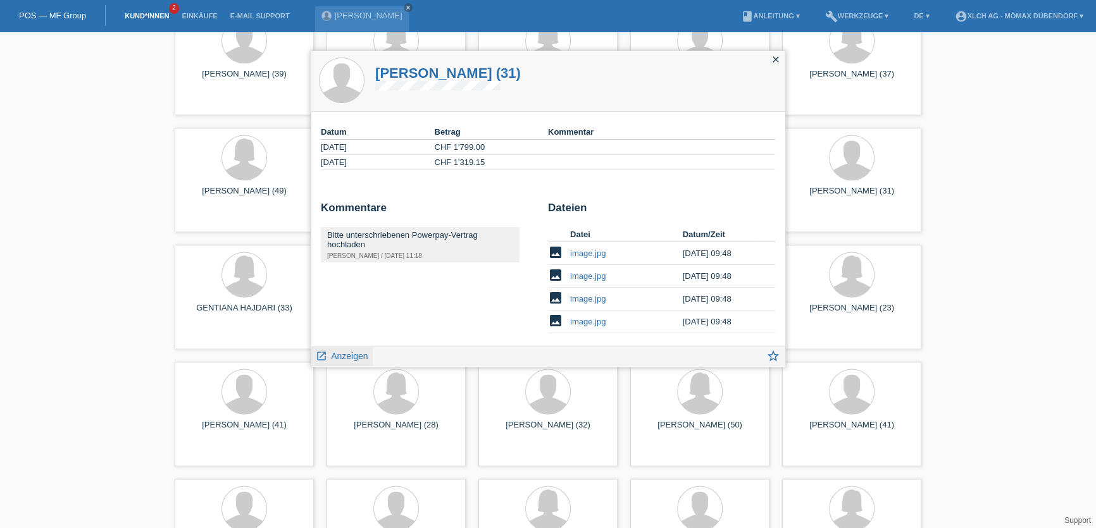
click at [347, 356] on span "Anzeigen" at bounding box center [349, 356] width 37 height 10
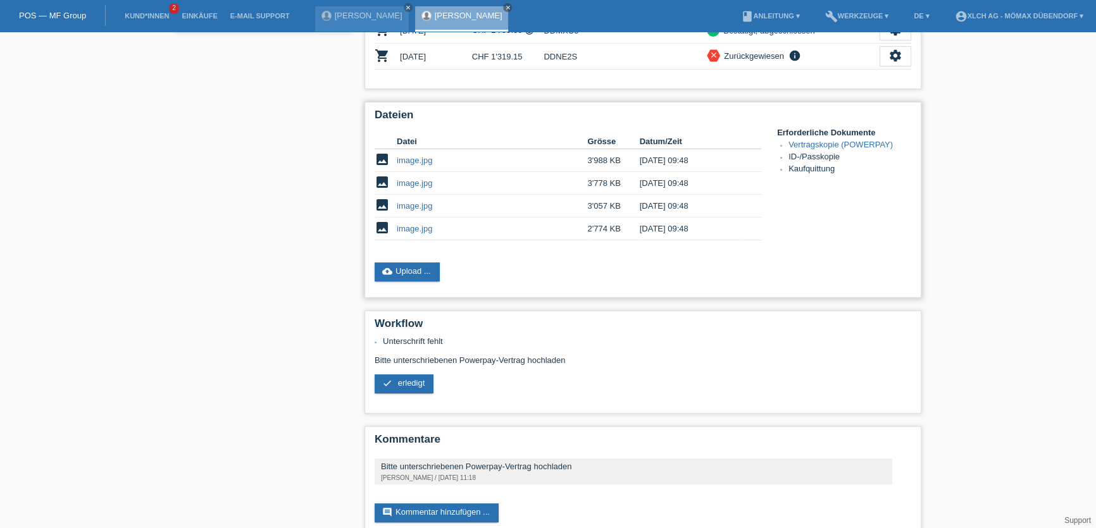
scroll to position [268, 0]
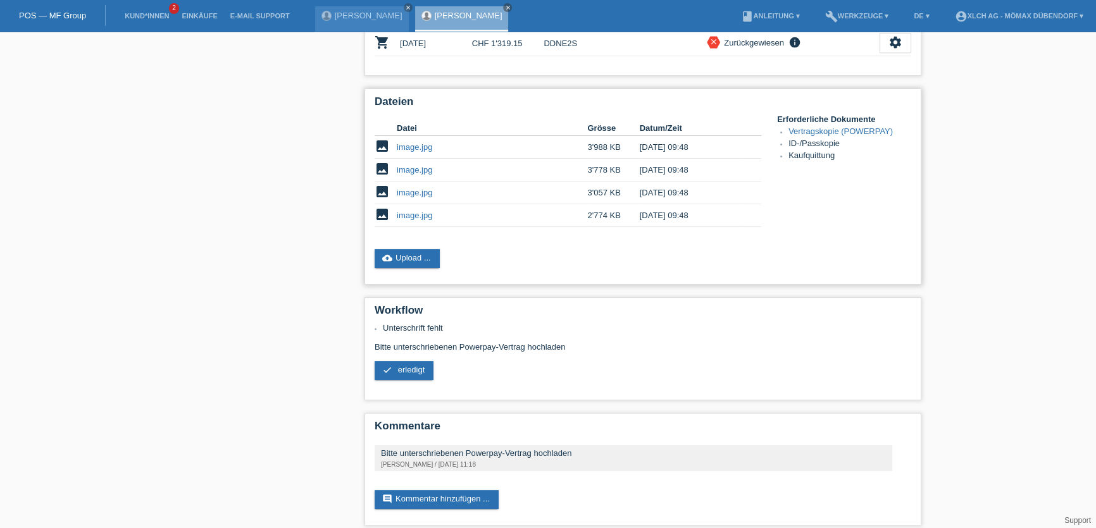
click at [419, 211] on link "image.jpg" at bounding box center [414, 215] width 35 height 9
click at [404, 188] on link "image.jpg" at bounding box center [414, 192] width 35 height 9
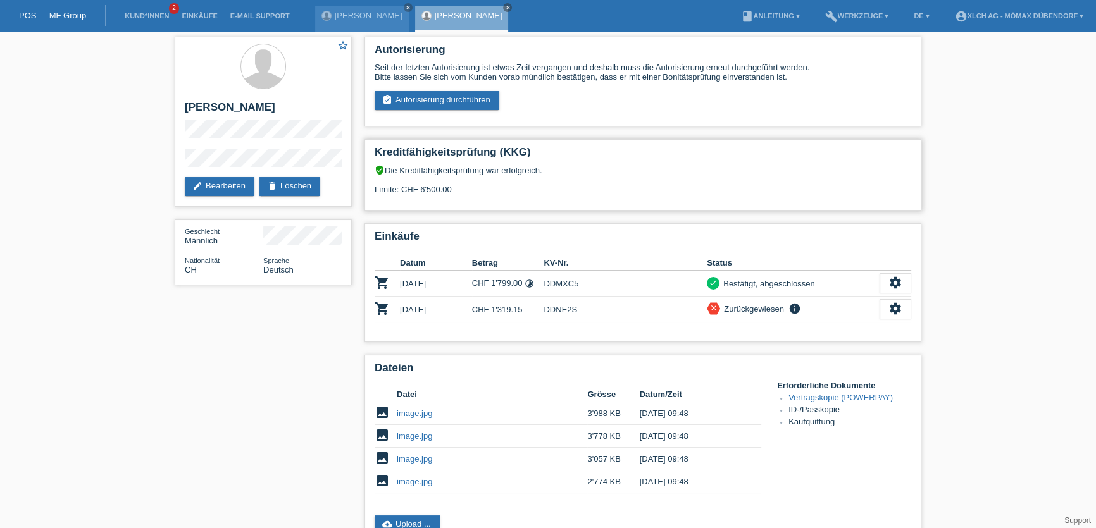
scroll to position [0, 0]
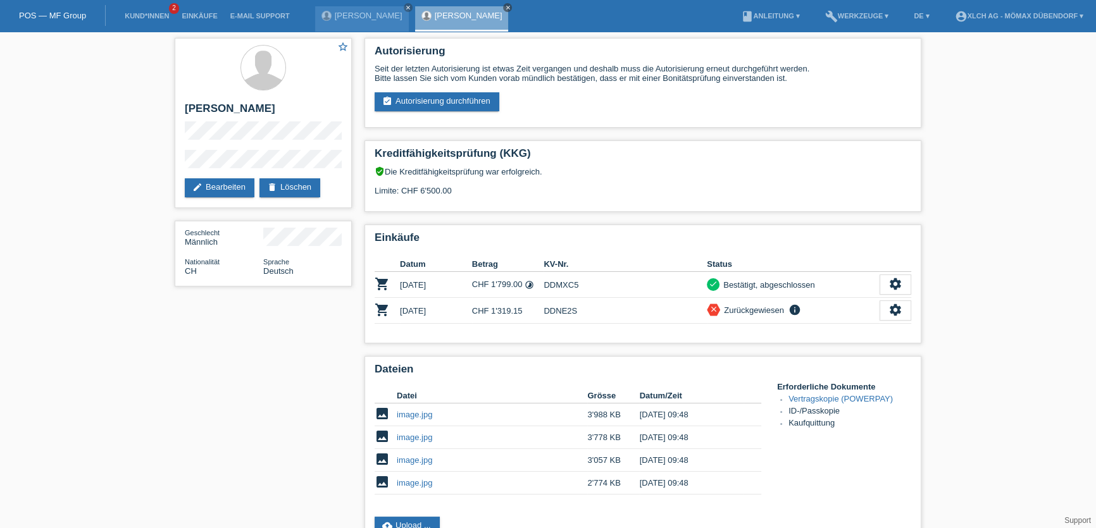
click at [504, 6] on icon "close" at bounding box center [507, 7] width 6 height 6
click at [142, 13] on link "Kund*innen" at bounding box center [146, 16] width 57 height 8
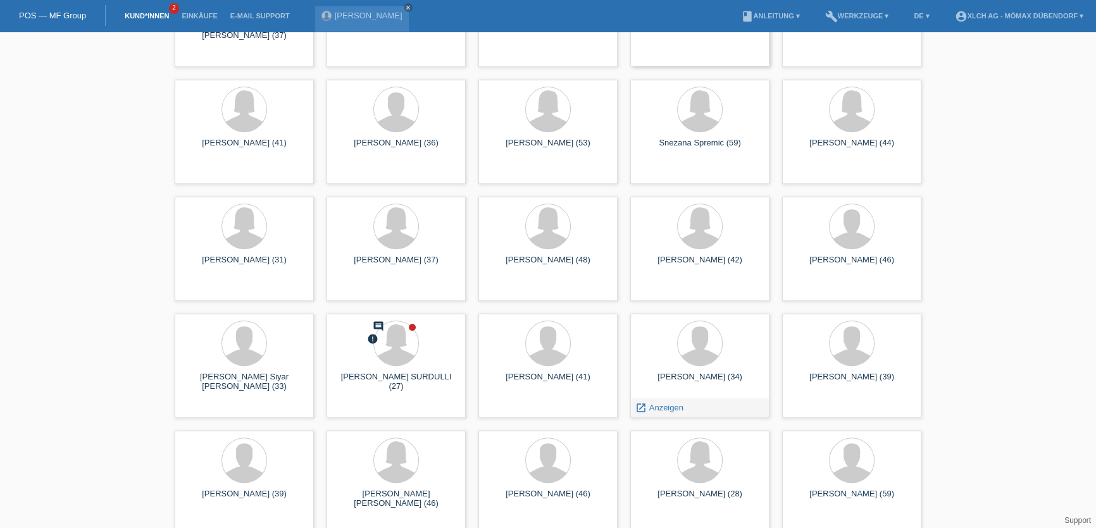
scroll to position [6671, 0]
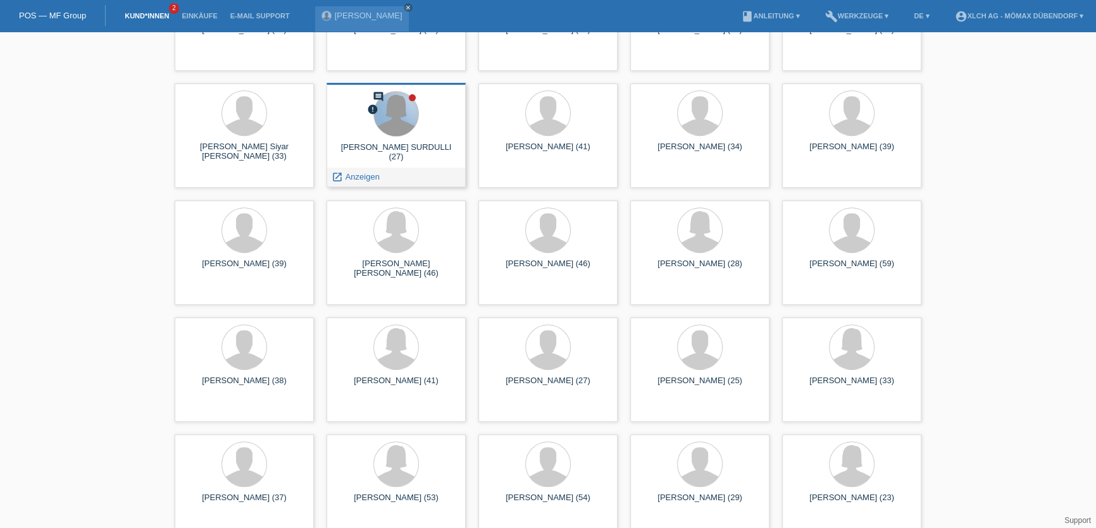
click at [388, 116] on div at bounding box center [396, 114] width 44 height 44
click at [378, 114] on div at bounding box center [396, 114] width 44 height 44
click at [403, 127] on div at bounding box center [396, 114] width 44 height 44
click at [395, 128] on div at bounding box center [396, 114] width 44 height 44
click at [375, 101] on icon "comment" at bounding box center [378, 96] width 11 height 11
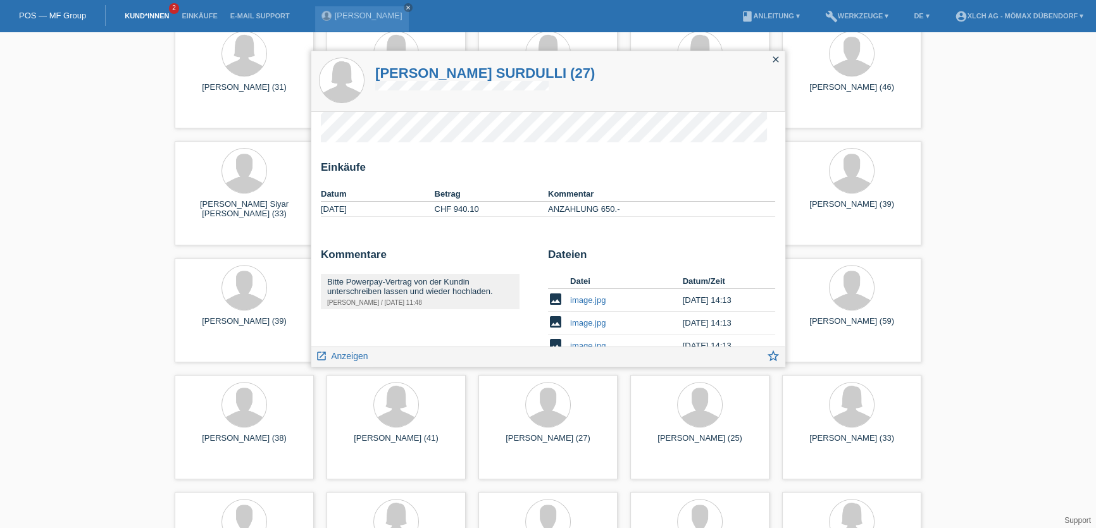
scroll to position [94, 0]
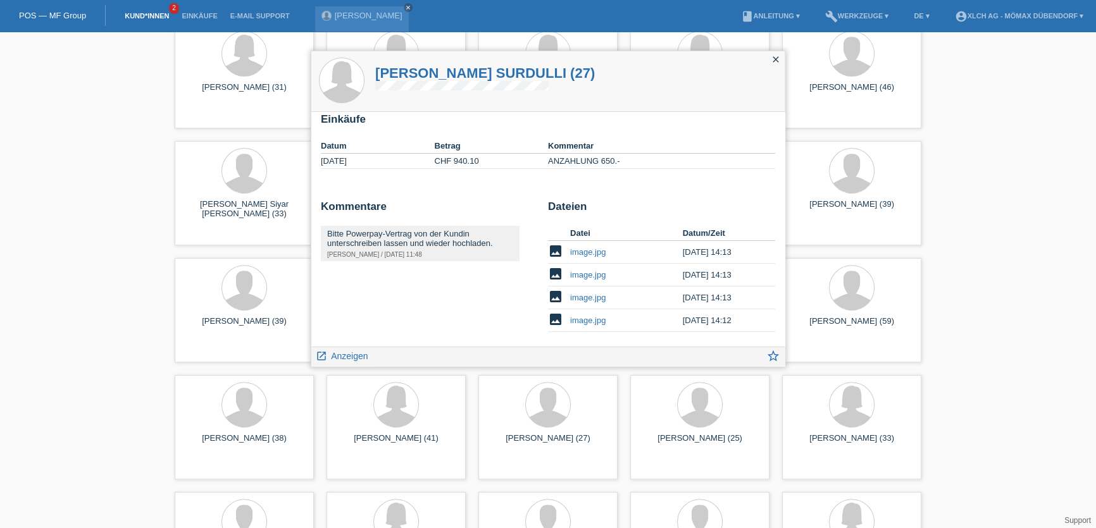
click at [586, 318] on link "image.jpg" at bounding box center [587, 320] width 35 height 9
click at [349, 356] on span "Anzeigen" at bounding box center [349, 356] width 37 height 10
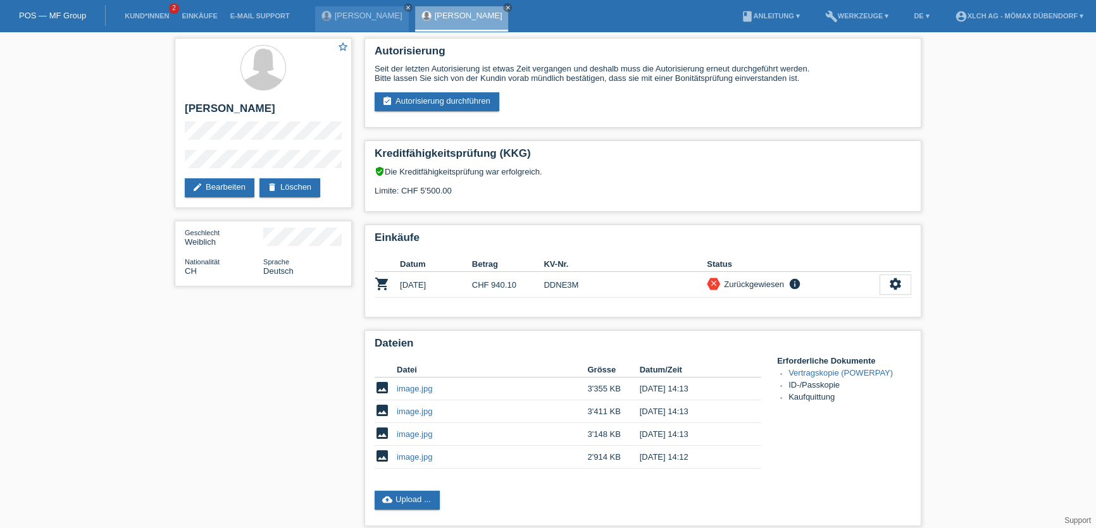
click at [133, 10] on li "Kund*innen 2" at bounding box center [146, 16] width 57 height 32
click at [135, 15] on link "Kund*innen" at bounding box center [146, 16] width 57 height 8
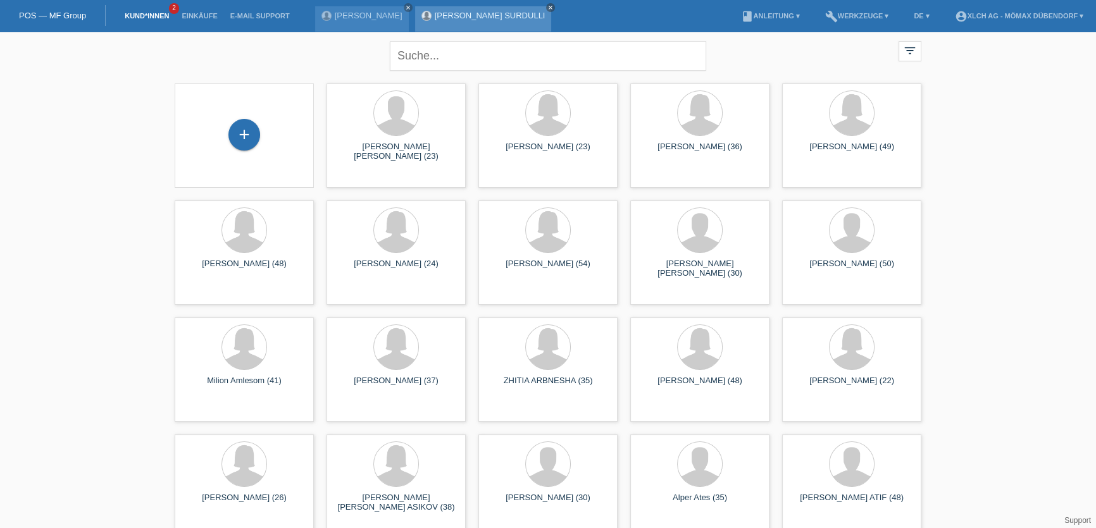
click at [547, 4] on icon "close" at bounding box center [550, 7] width 6 height 6
